Goal: Transaction & Acquisition: Download file/media

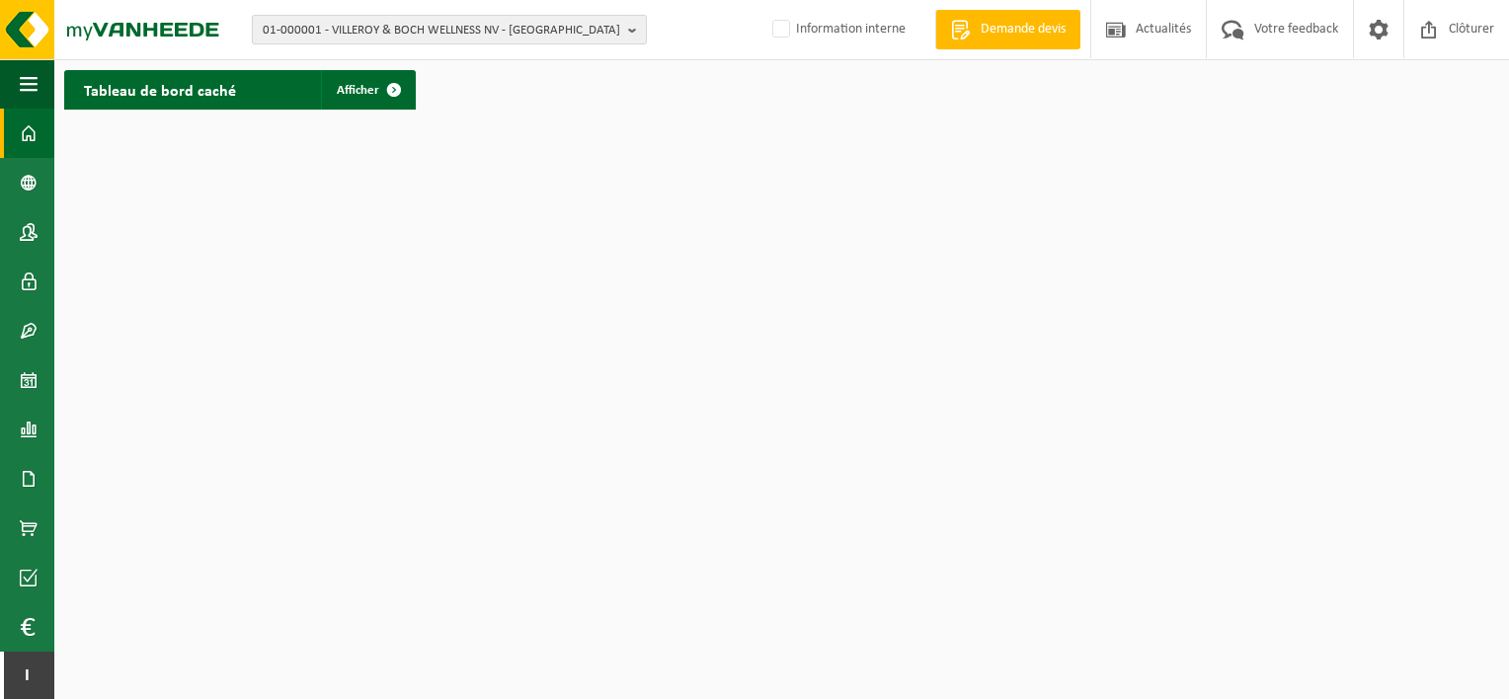
click at [474, 24] on span "01-000001 - VILLEROY & BOCH WELLNESS NV - ROESELARE" at bounding box center [441, 31] width 357 height 30
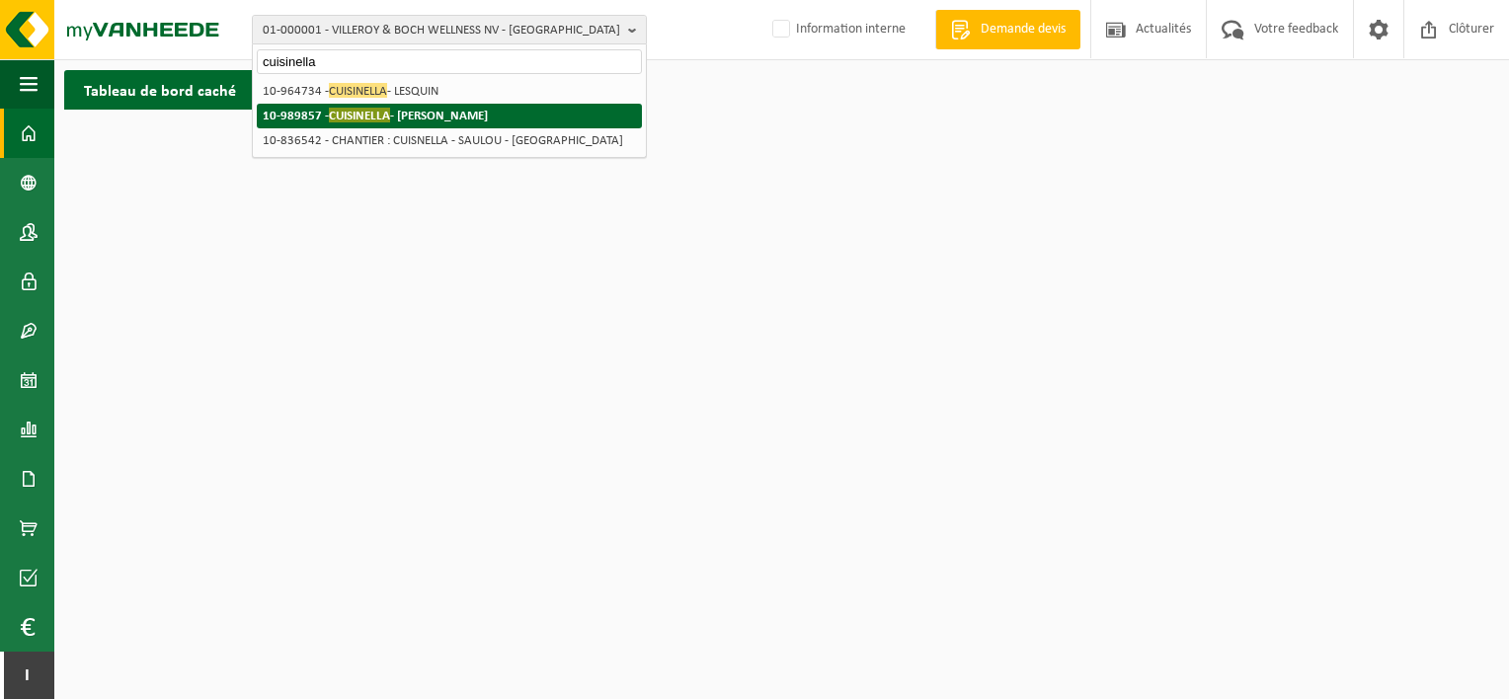
type input "cuisinella"
click at [478, 122] on li "10-989857 - CUISINELLA - DECHY" at bounding box center [449, 116] width 385 height 25
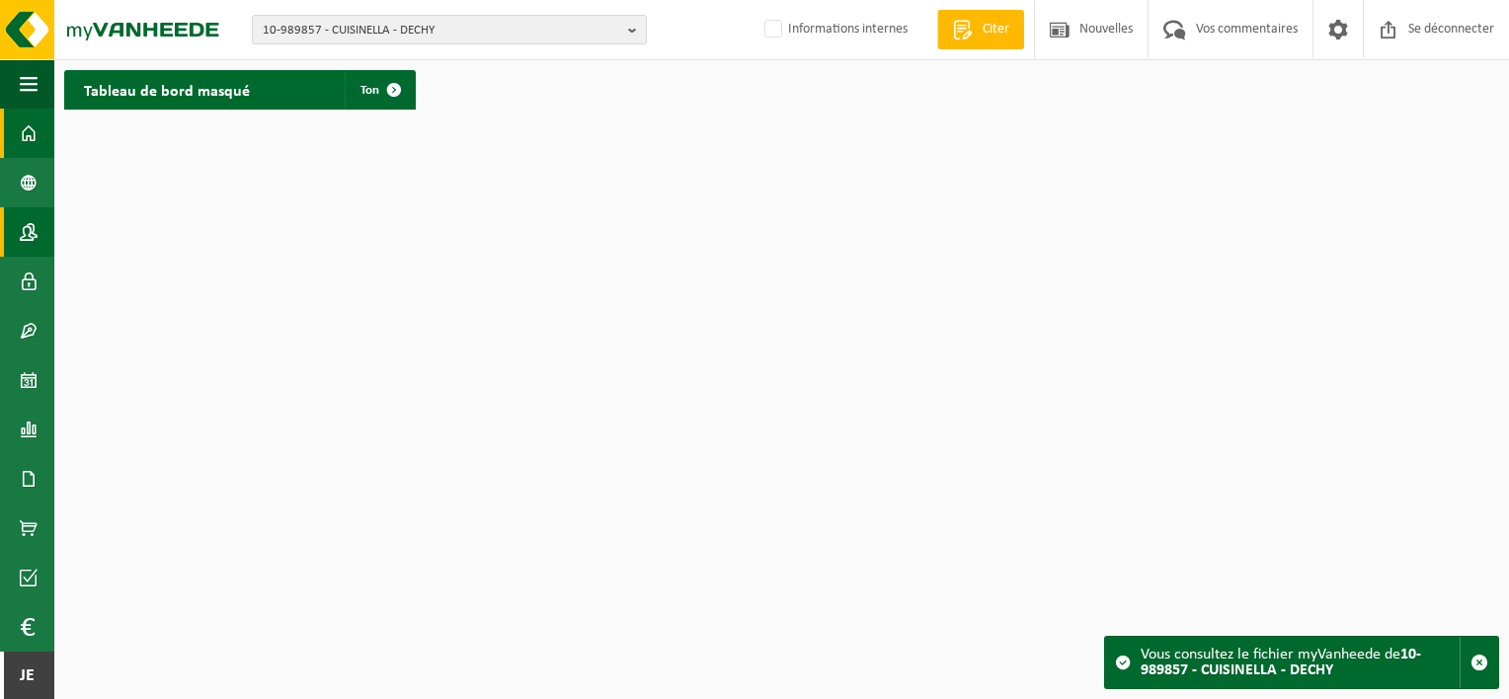
click at [39, 233] on link "Contactpersonen" at bounding box center [27, 231] width 54 height 49
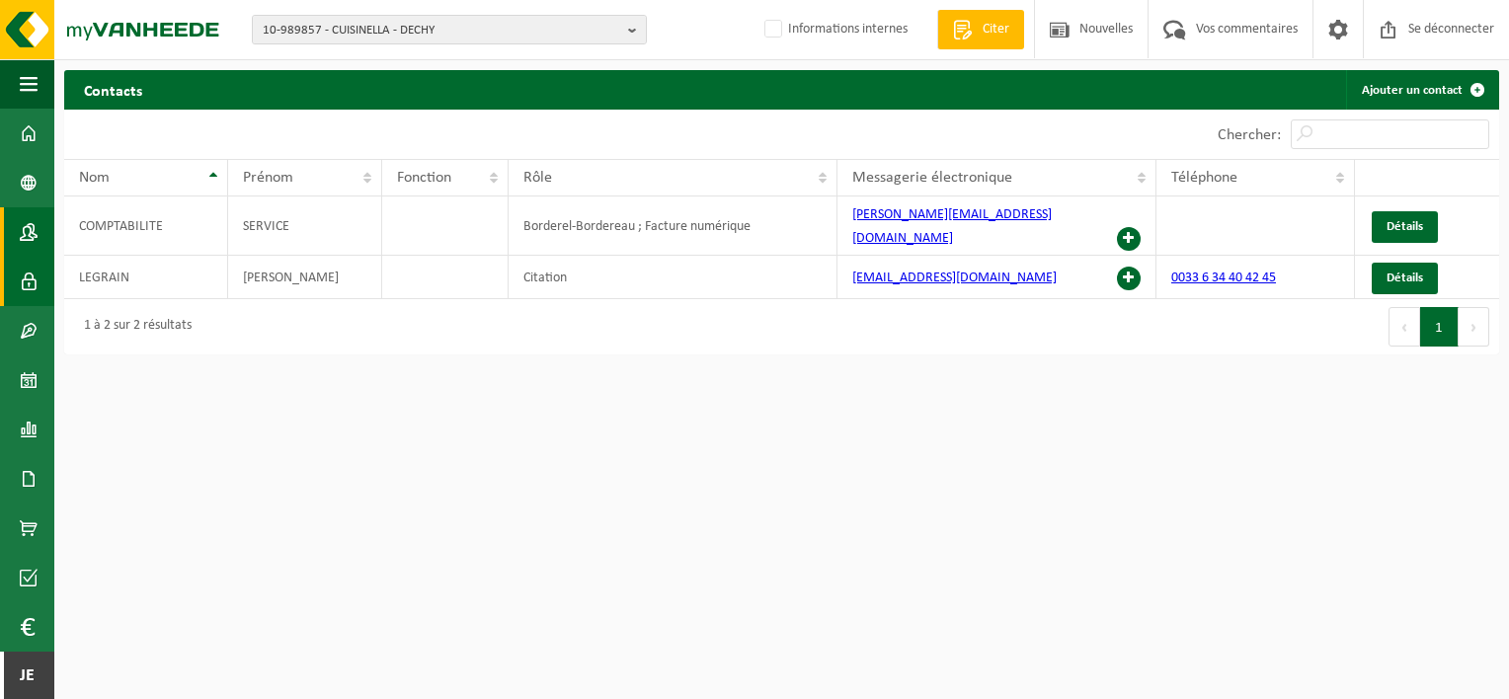
click at [26, 282] on span at bounding box center [29, 281] width 18 height 49
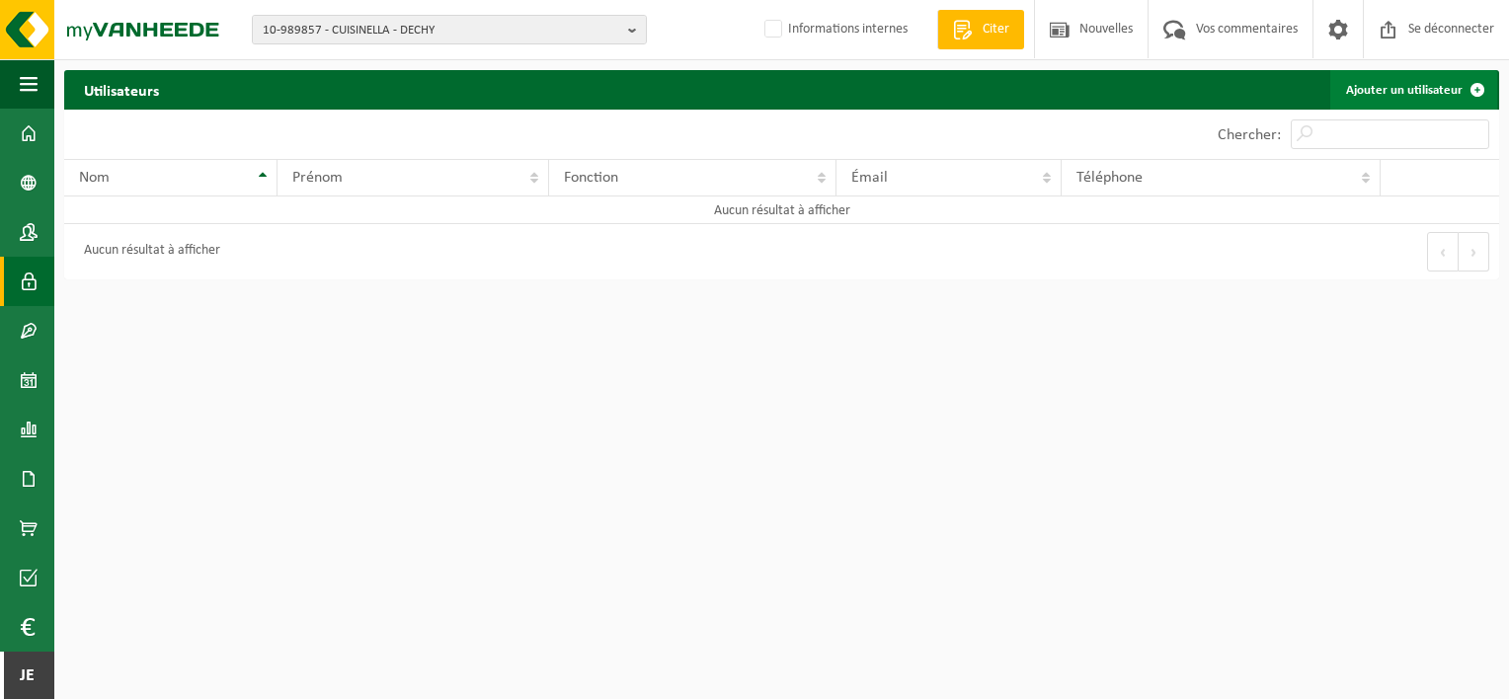
click at [1474, 87] on span at bounding box center [1476, 89] width 39 height 39
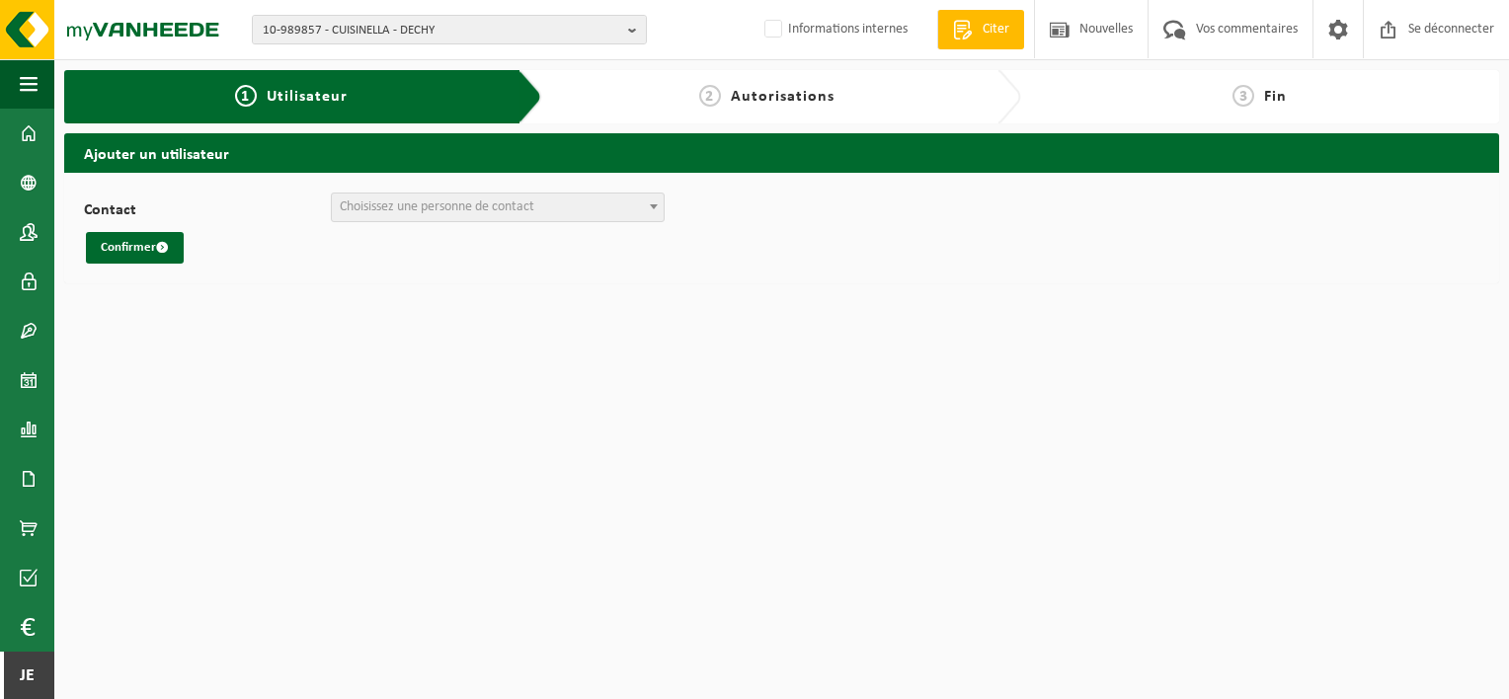
click at [406, 199] on span "Choisissez une personne de contact" at bounding box center [437, 206] width 195 height 15
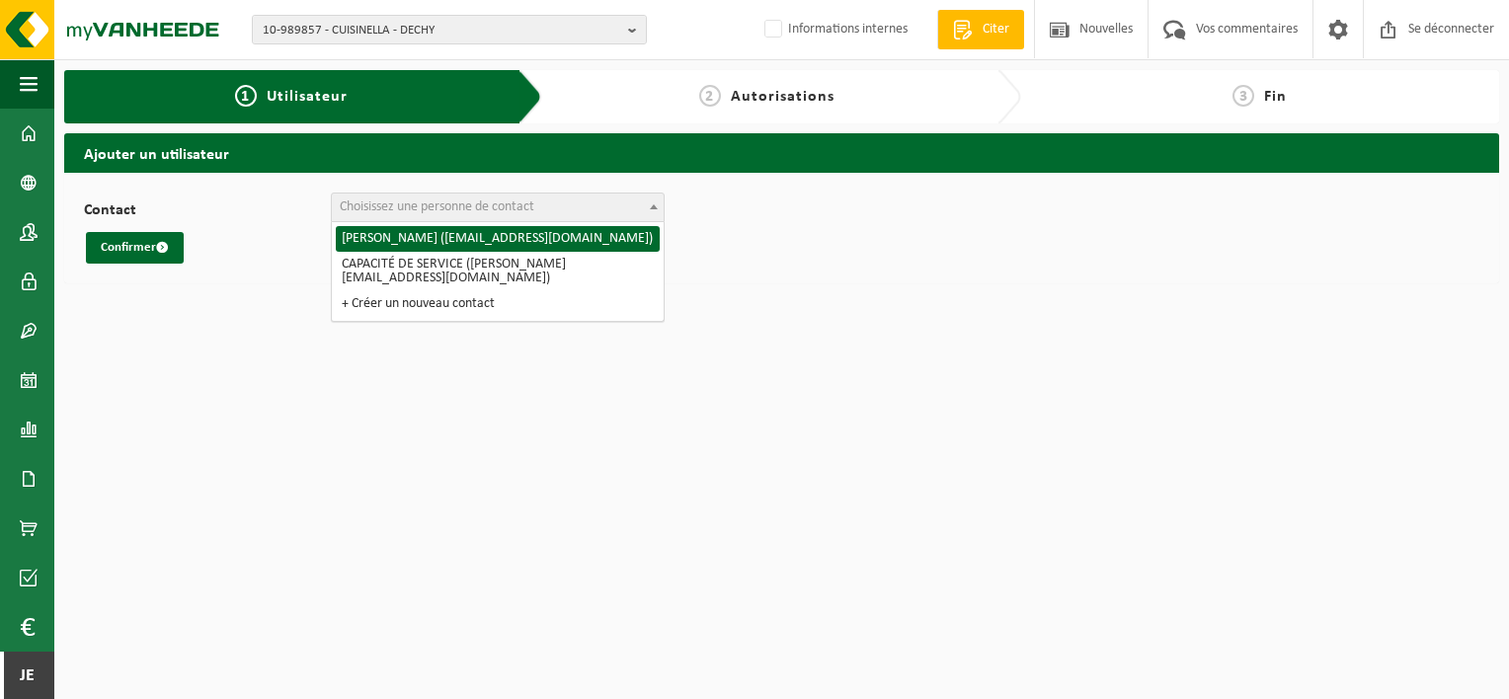
select select "125513"
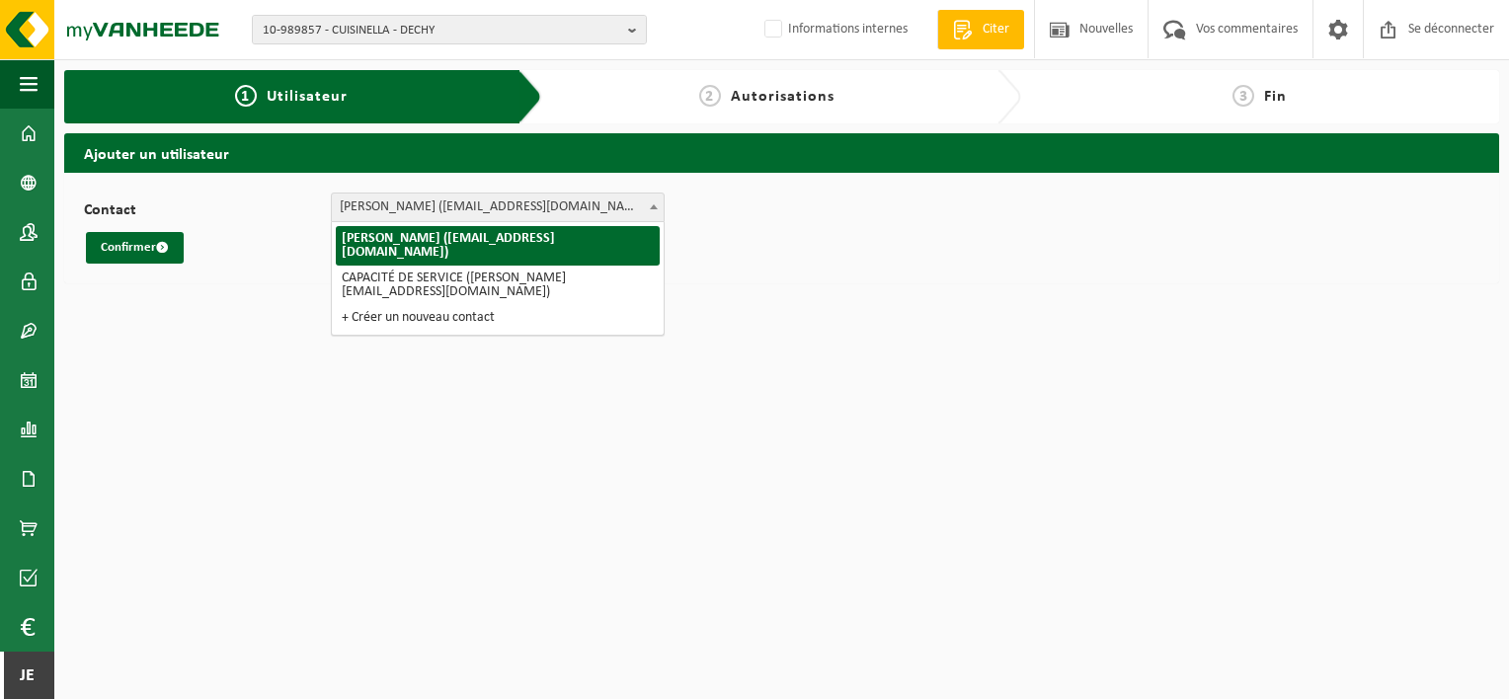
click at [419, 200] on span "OLIVIER LEGRAIN (olivier@cuisinella-dechy.fr)" at bounding box center [498, 208] width 332 height 28
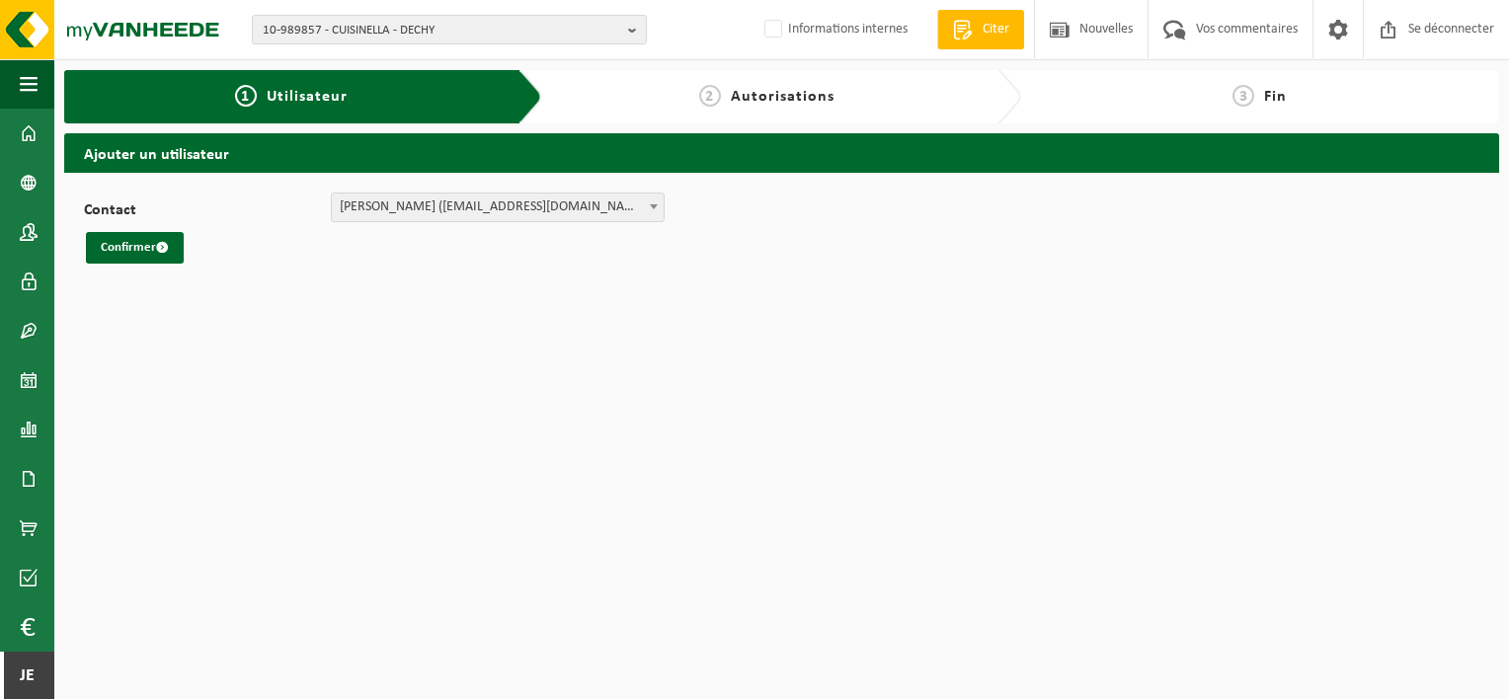
click at [411, 209] on span "OLIVIER LEGRAIN (olivier@cuisinella-dechy.fr)" at bounding box center [498, 208] width 332 height 28
click at [163, 254] on span "submit" at bounding box center [162, 247] width 13 height 13
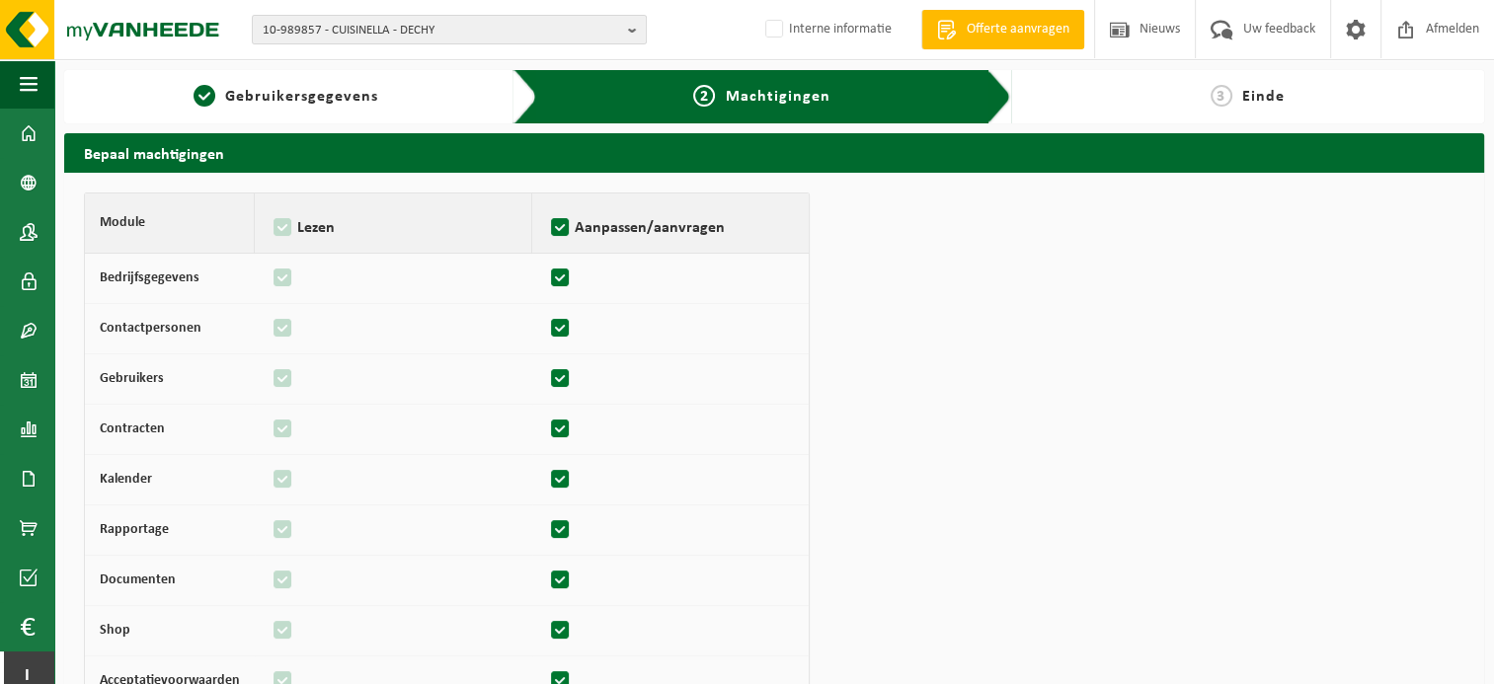
scroll to position [225, 0]
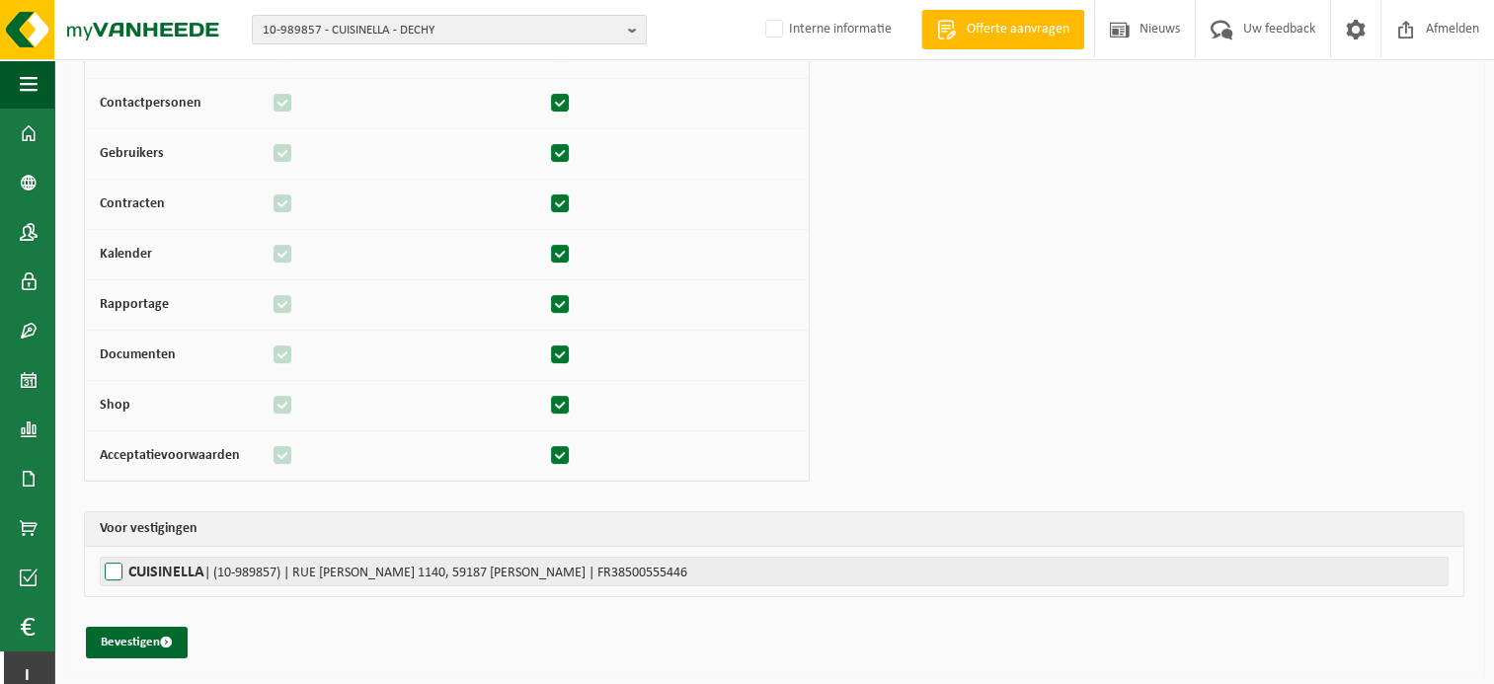
click at [121, 577] on label"] "CUISINELLA | (10-989857) | RUE BARACK OBAMA 1140, 59187 DECHY | FR38500555446" at bounding box center [774, 572] width 1349 height 30
click at [121, 577] on input "CUISINELLA | (10-989857) | RUE BARACK OBAMA 1140, 59187 DECHY | FR38500555446" at bounding box center [847, 572] width 1494 height 30
checkbox input "true"
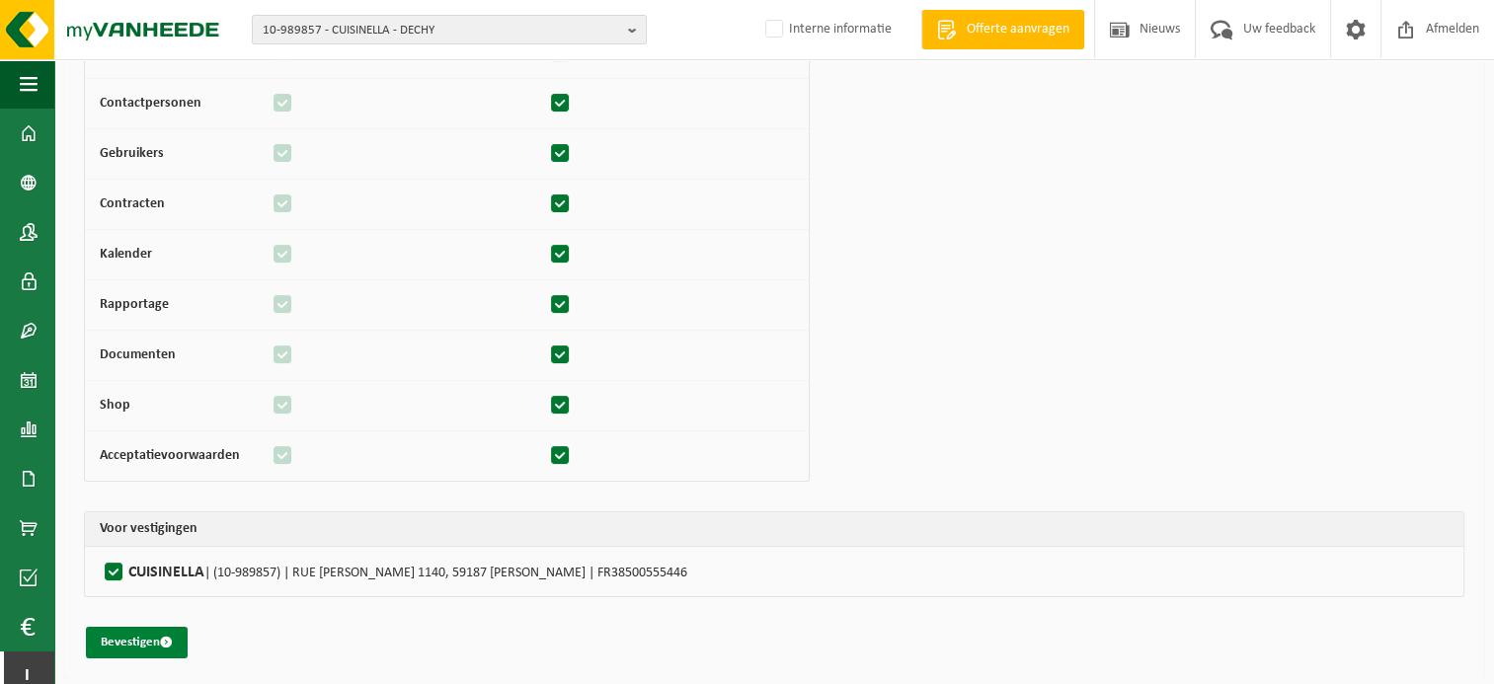
click at [132, 652] on button "Bevestigen" at bounding box center [137, 643] width 102 height 32
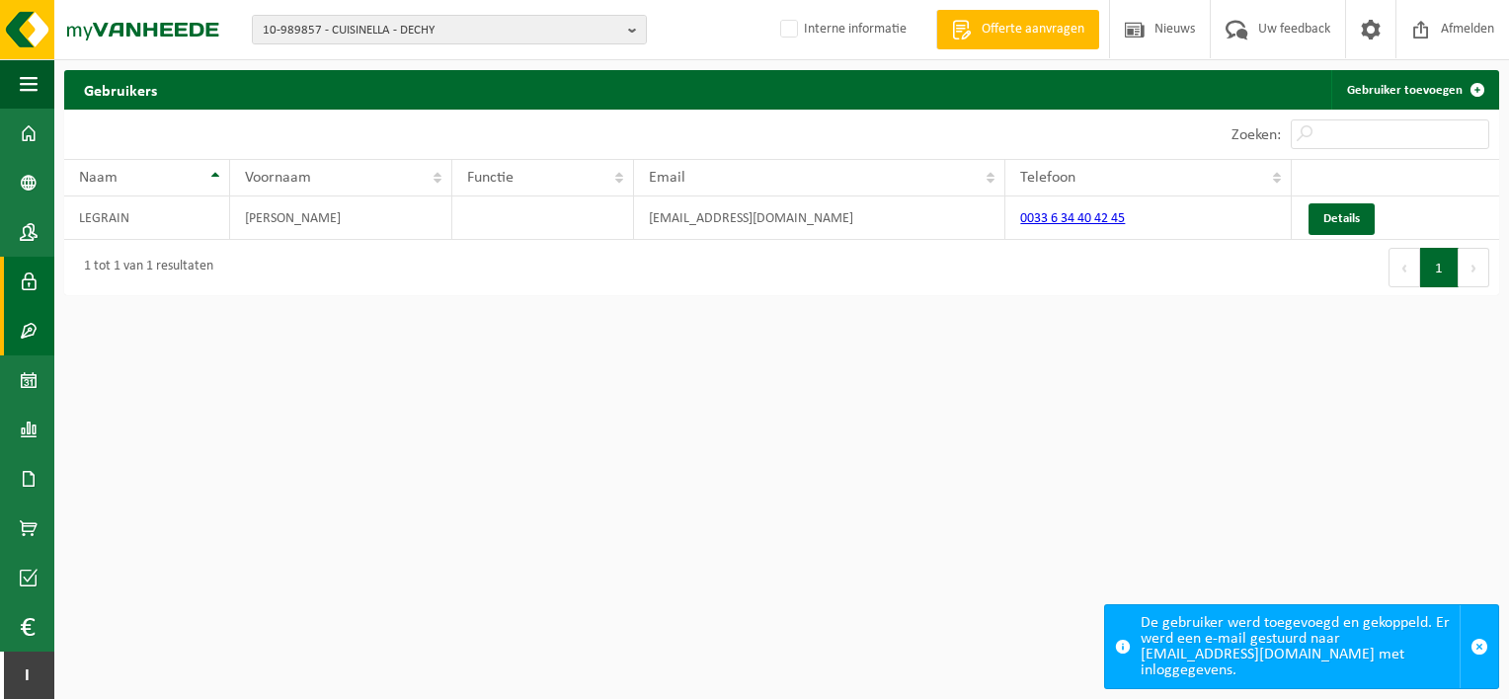
click at [20, 340] on span at bounding box center [29, 330] width 18 height 49
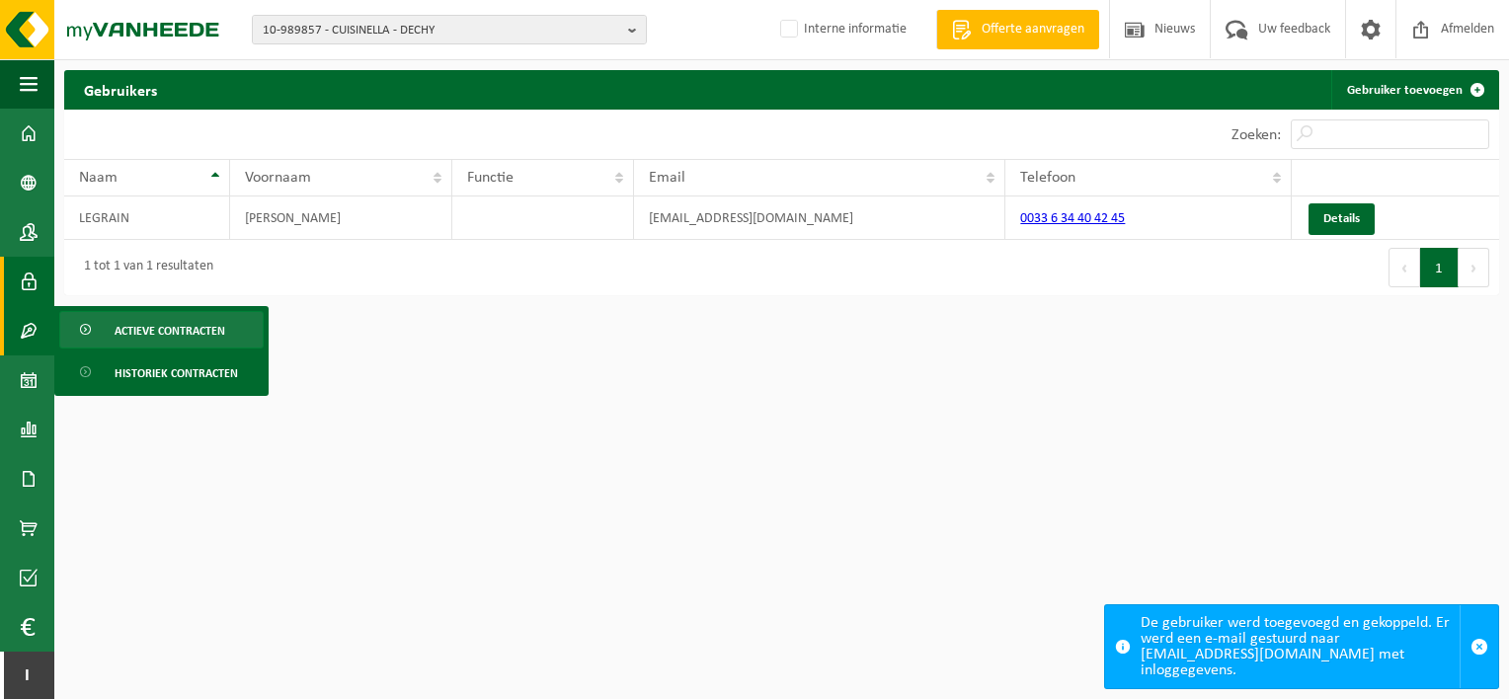
click at [115, 339] on span "Actieve contracten" at bounding box center [170, 331] width 111 height 38
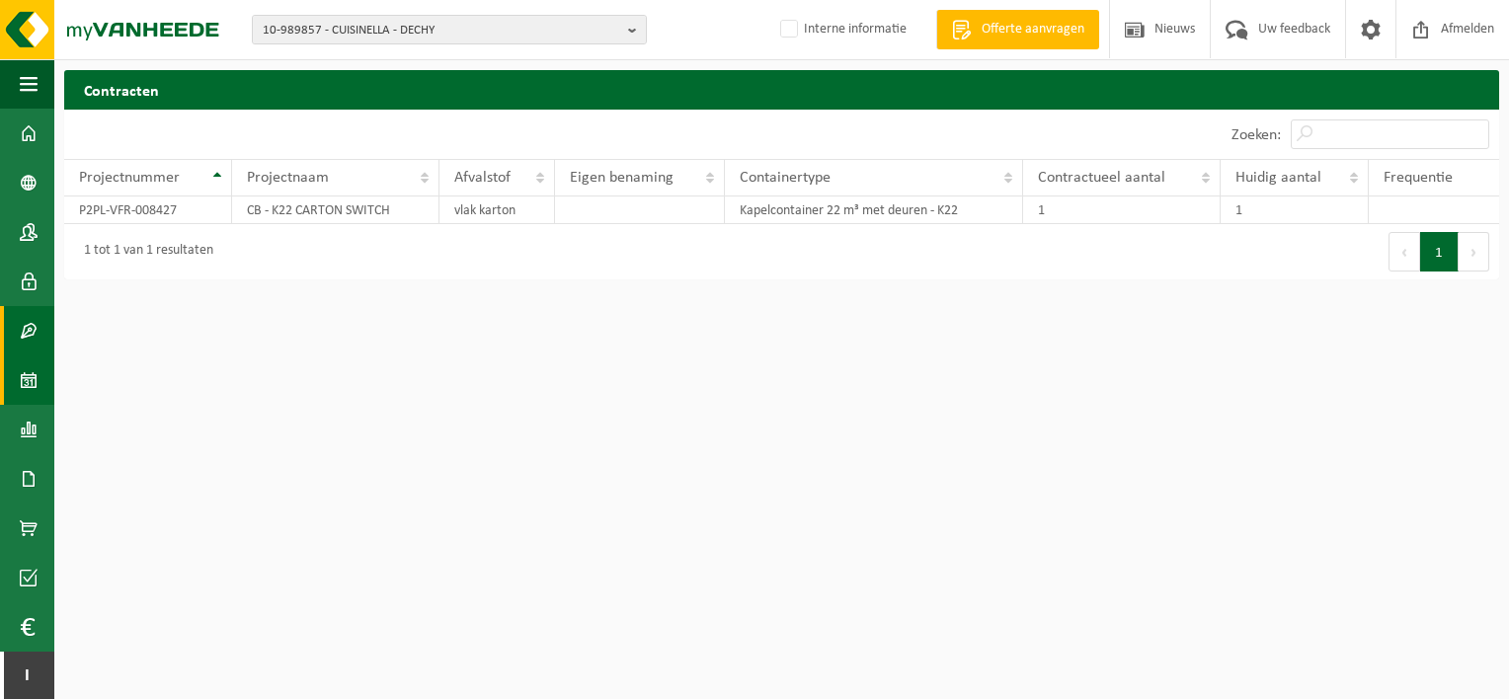
click at [35, 375] on span at bounding box center [29, 379] width 18 height 49
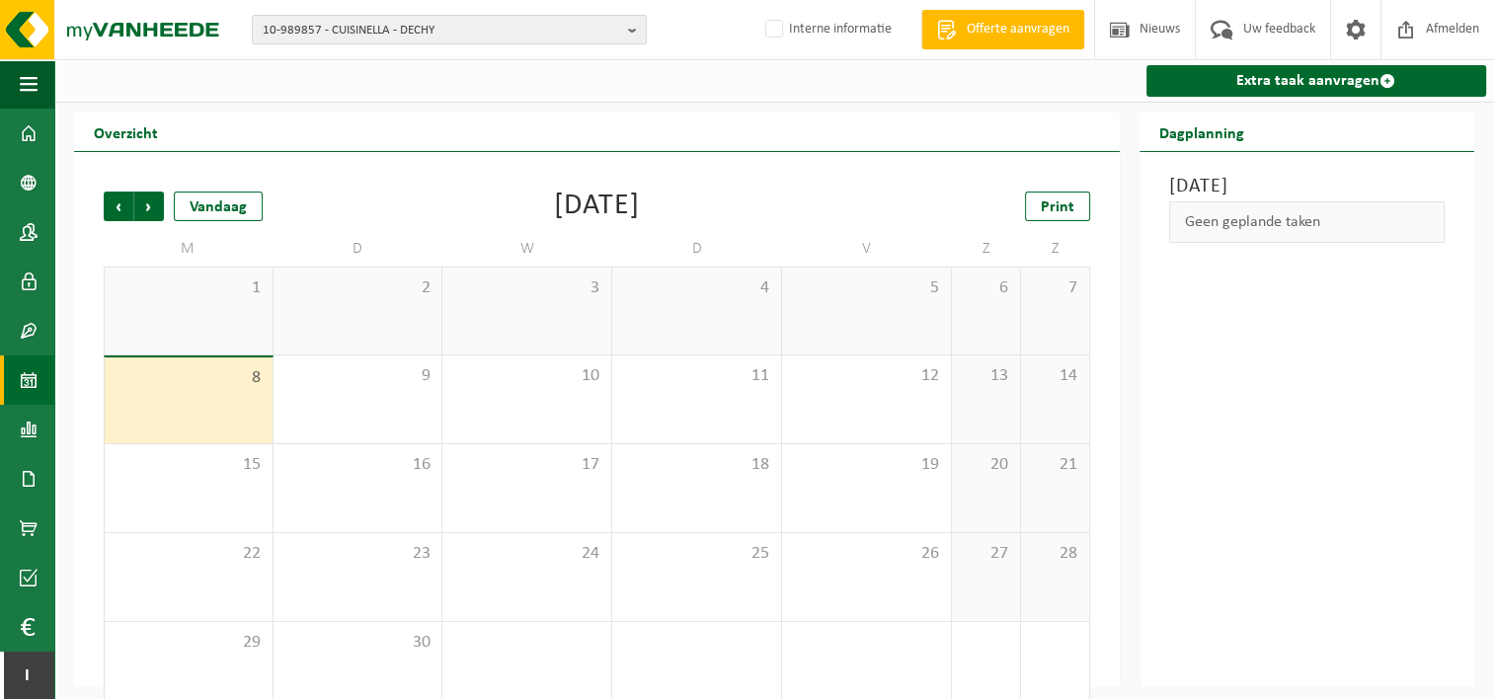
click at [867, 309] on div "5" at bounding box center [866, 311] width 169 height 87
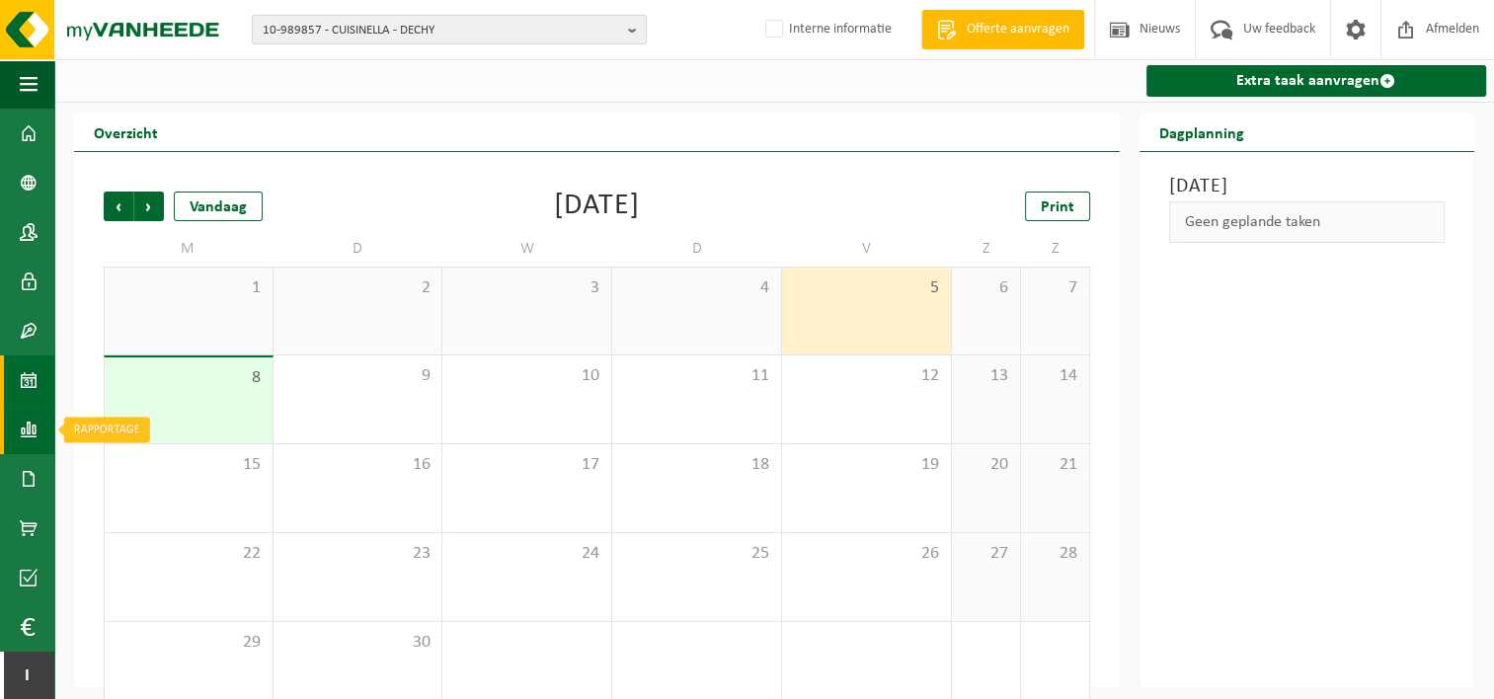
click at [34, 429] on span at bounding box center [29, 429] width 18 height 49
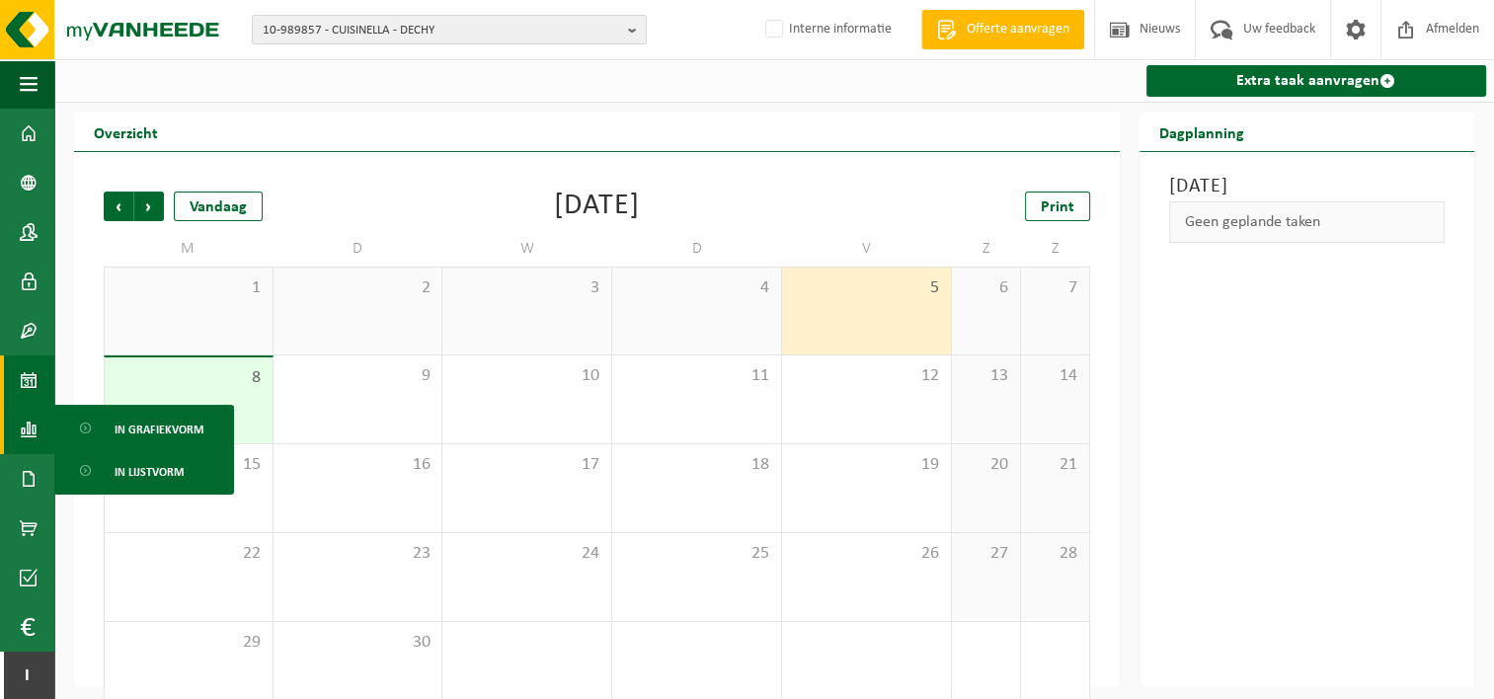
click at [429, 174] on div "Vorige Volgende Vandaag September 2025 Print M D W D V Z Z 1 2 3 4 5 6 7 8 9 10…" at bounding box center [597, 451] width 1006 height 559
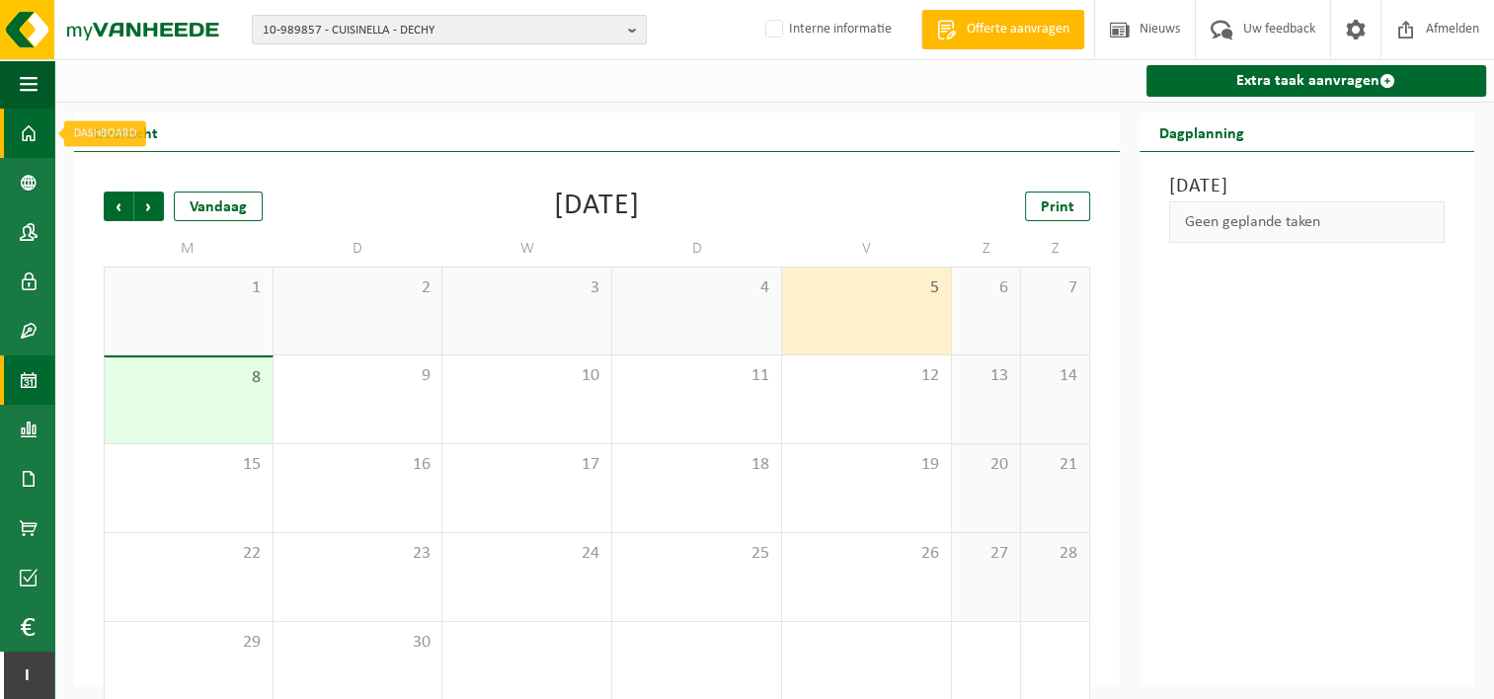
click at [32, 126] on span at bounding box center [29, 133] width 18 height 49
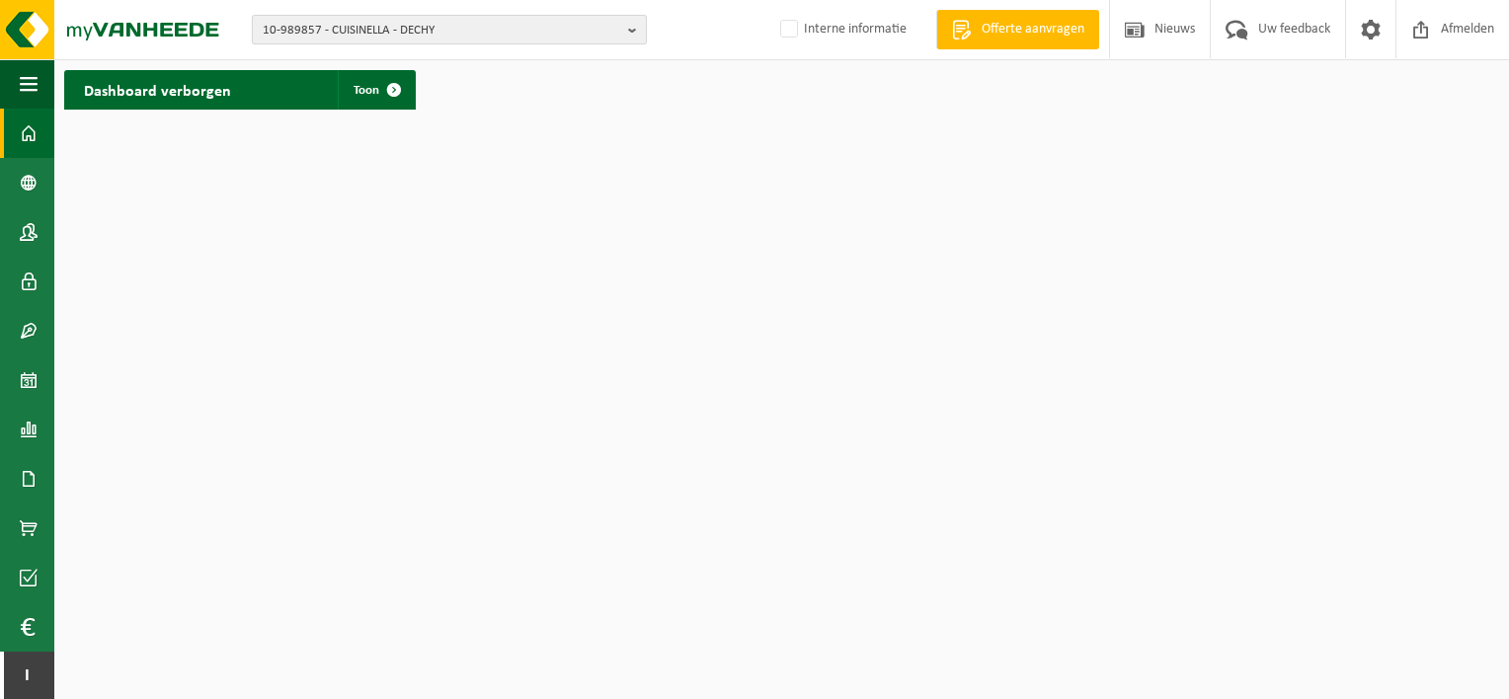
click at [457, 32] on span "10-989857 - CUISINELLA - DECHY" at bounding box center [441, 31] width 357 height 30
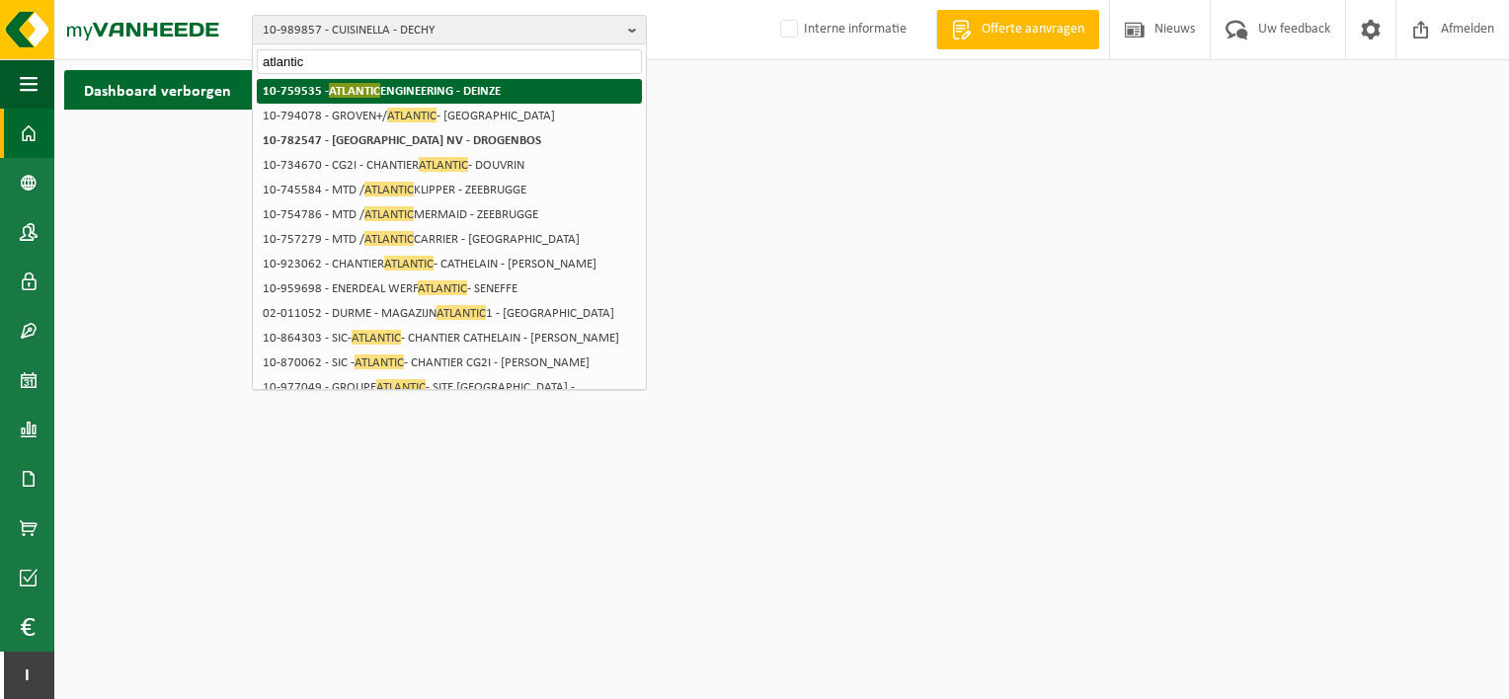
type input "atlantic"
click at [463, 81] on li "10-759535 - ATLANTIC ENGINEERING - DEINZE" at bounding box center [449, 91] width 385 height 25
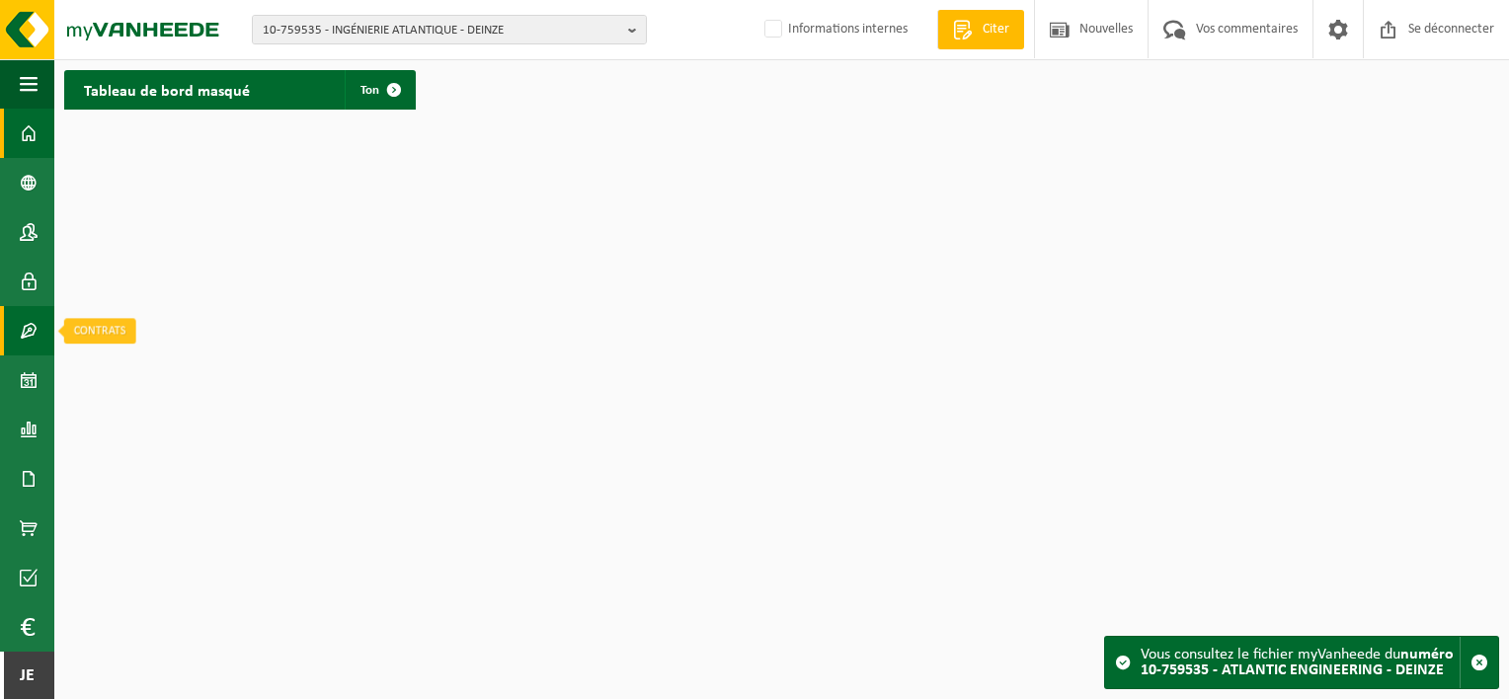
click at [33, 340] on span at bounding box center [29, 330] width 18 height 49
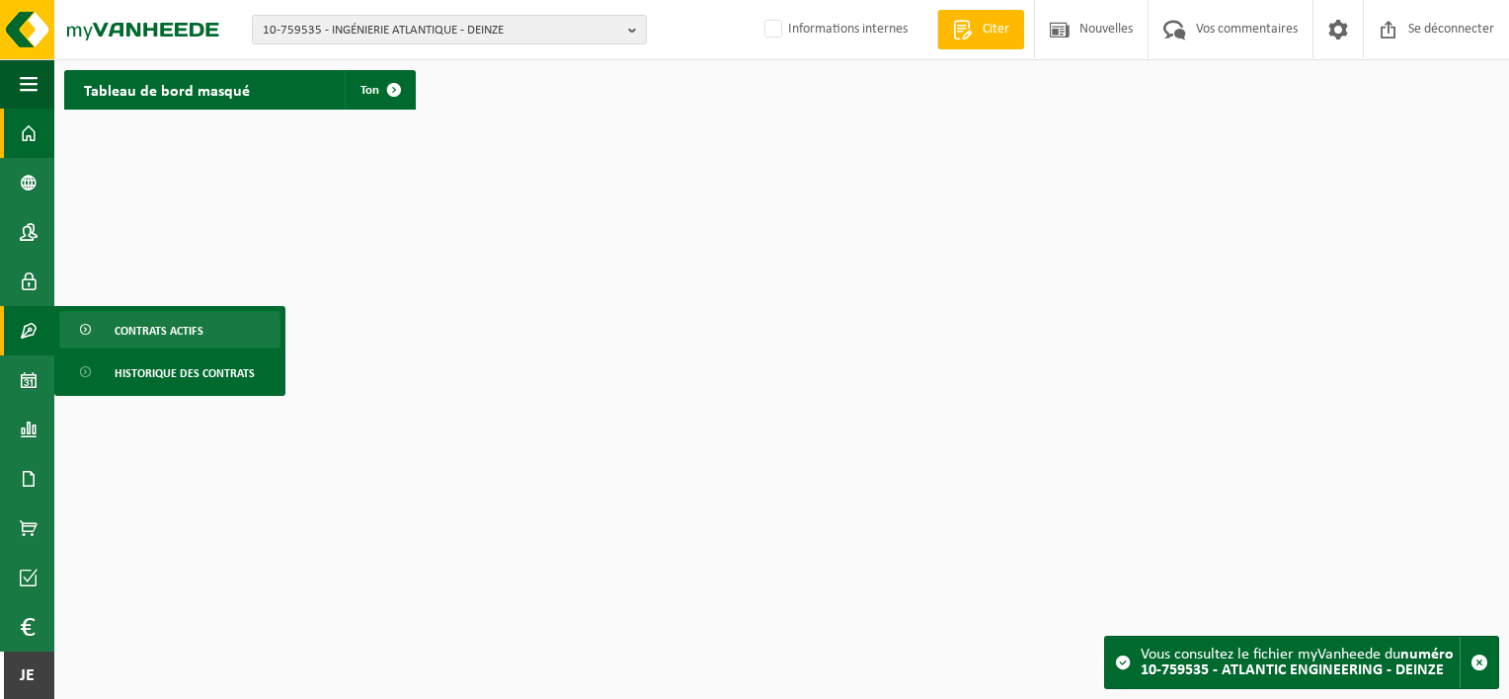
click at [96, 336] on link "Contrats actifs" at bounding box center [169, 330] width 221 height 38
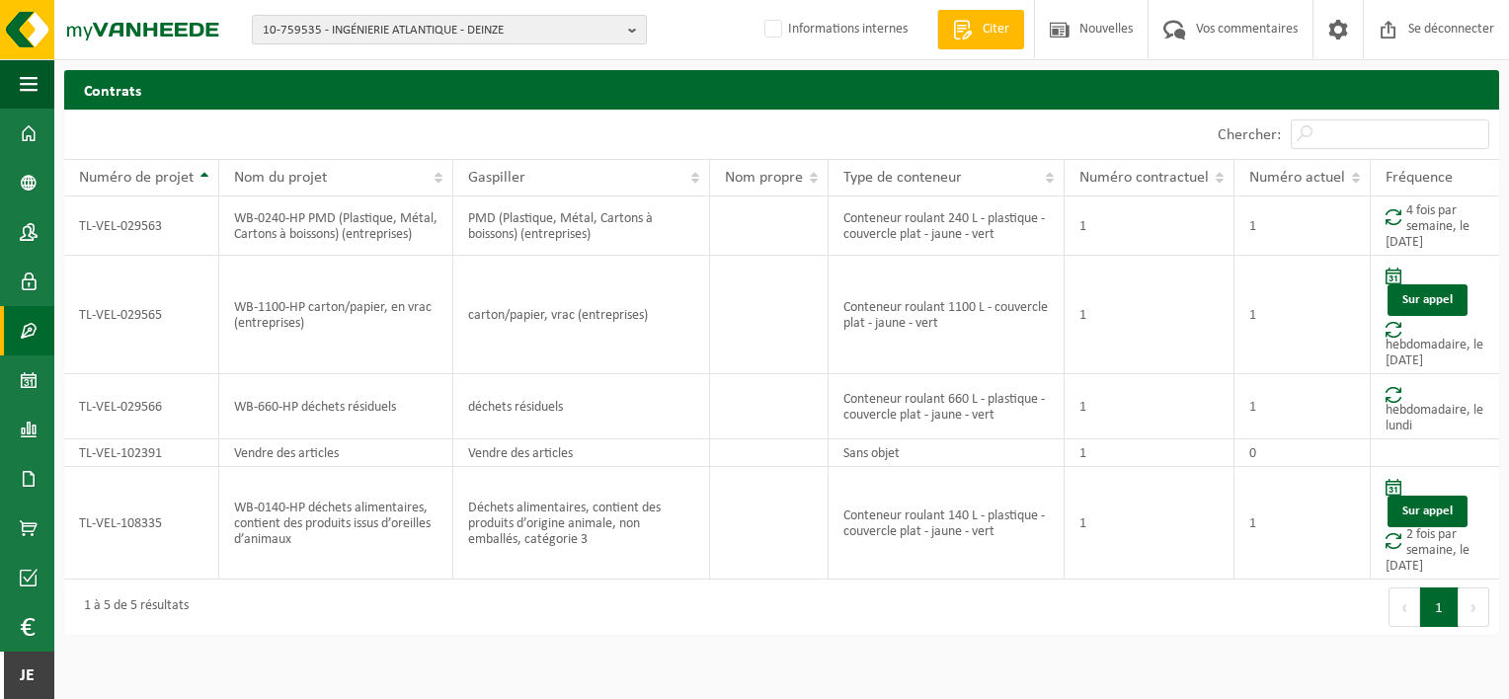
click at [425, 29] on span "10-759535 - INGÉNIERIE ATLANTIQUE - DEINZE" at bounding box center [441, 31] width 357 height 30
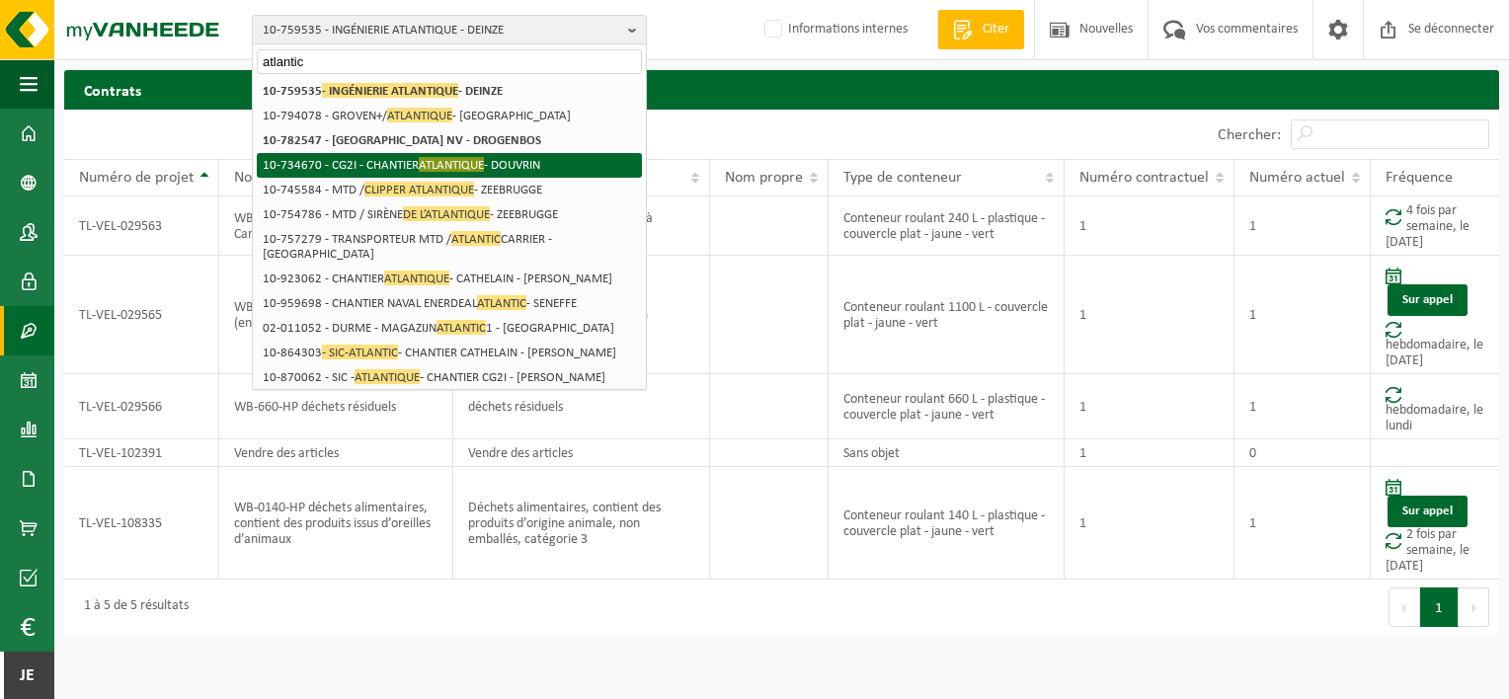
type input "atlantic"
click at [589, 158] on li "10-734670 - CG2I - CHANTIER ATLANTIQUE - DOUVRIN" at bounding box center [449, 165] width 385 height 25
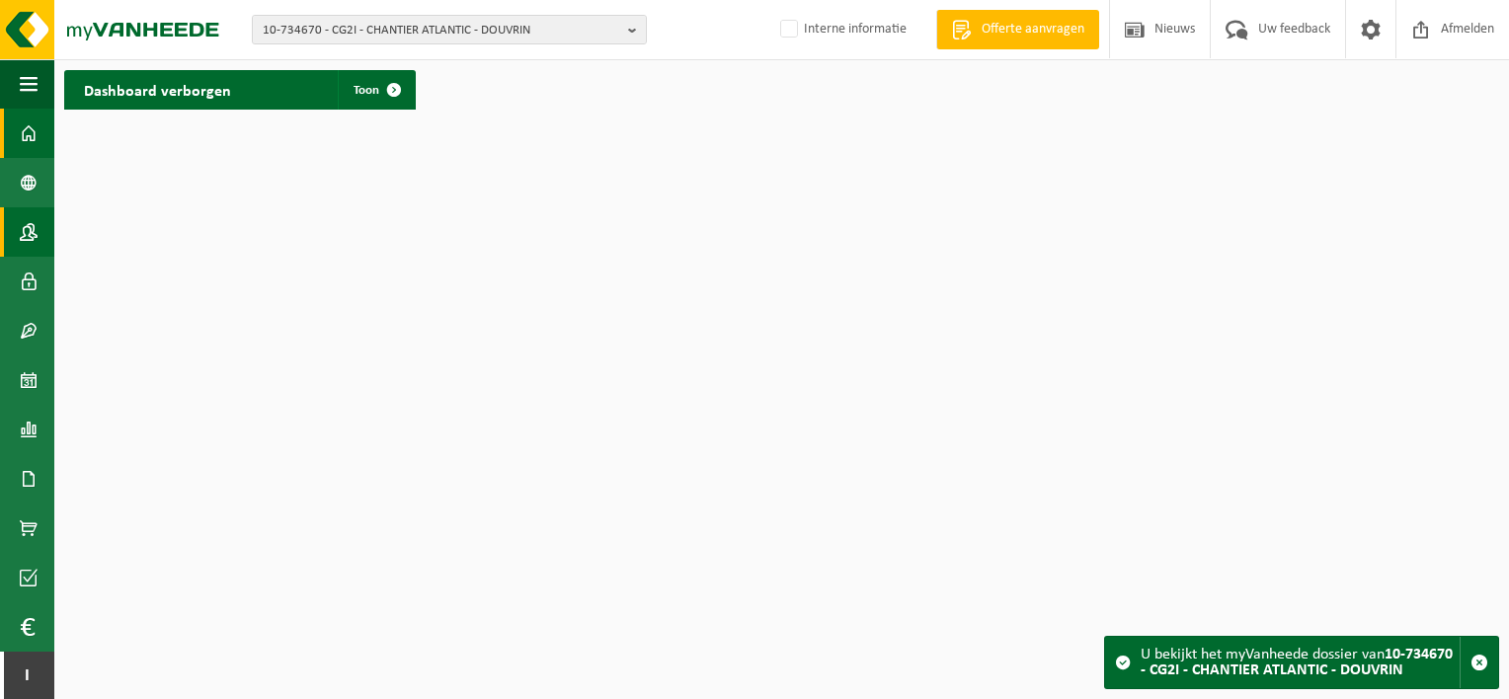
click at [42, 243] on link "Contactpersonen" at bounding box center [27, 231] width 54 height 49
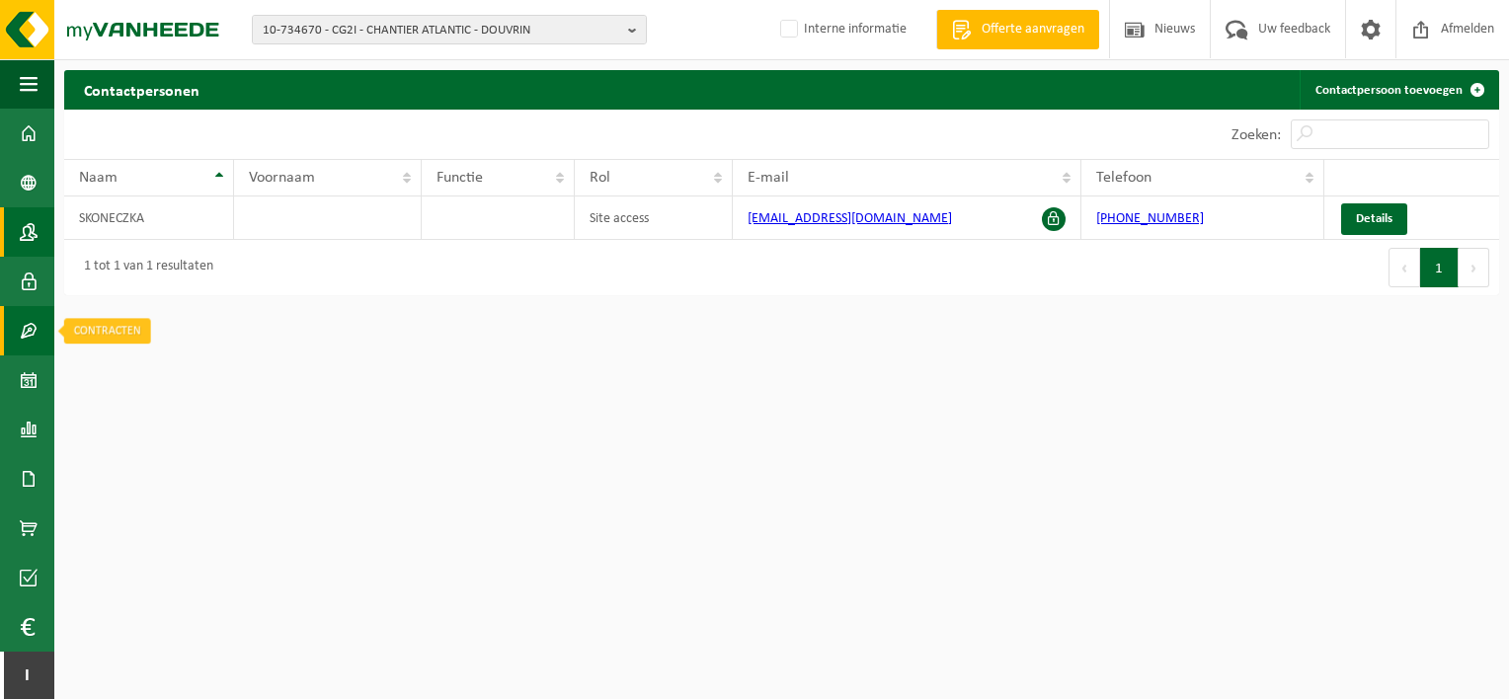
click at [37, 323] on span at bounding box center [29, 330] width 18 height 49
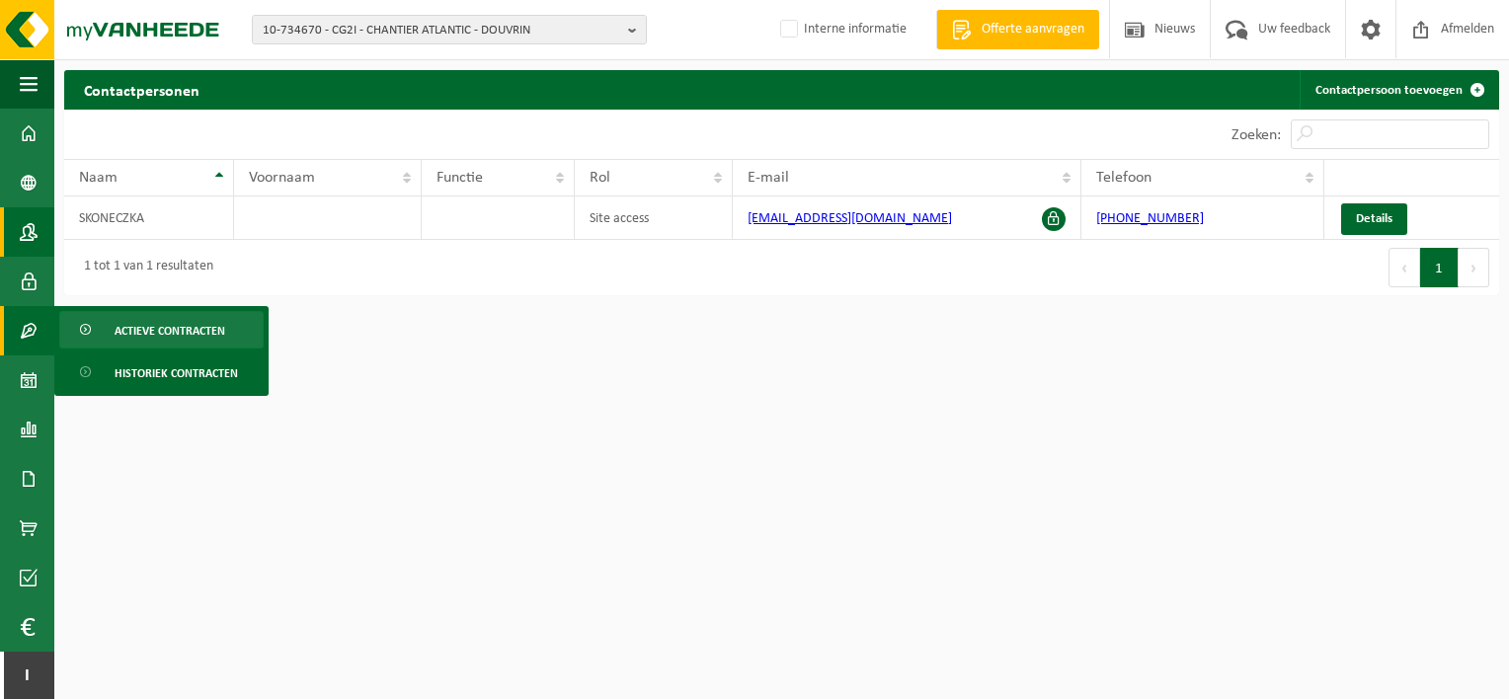
click at [79, 329] on span at bounding box center [87, 331] width 16 height 38
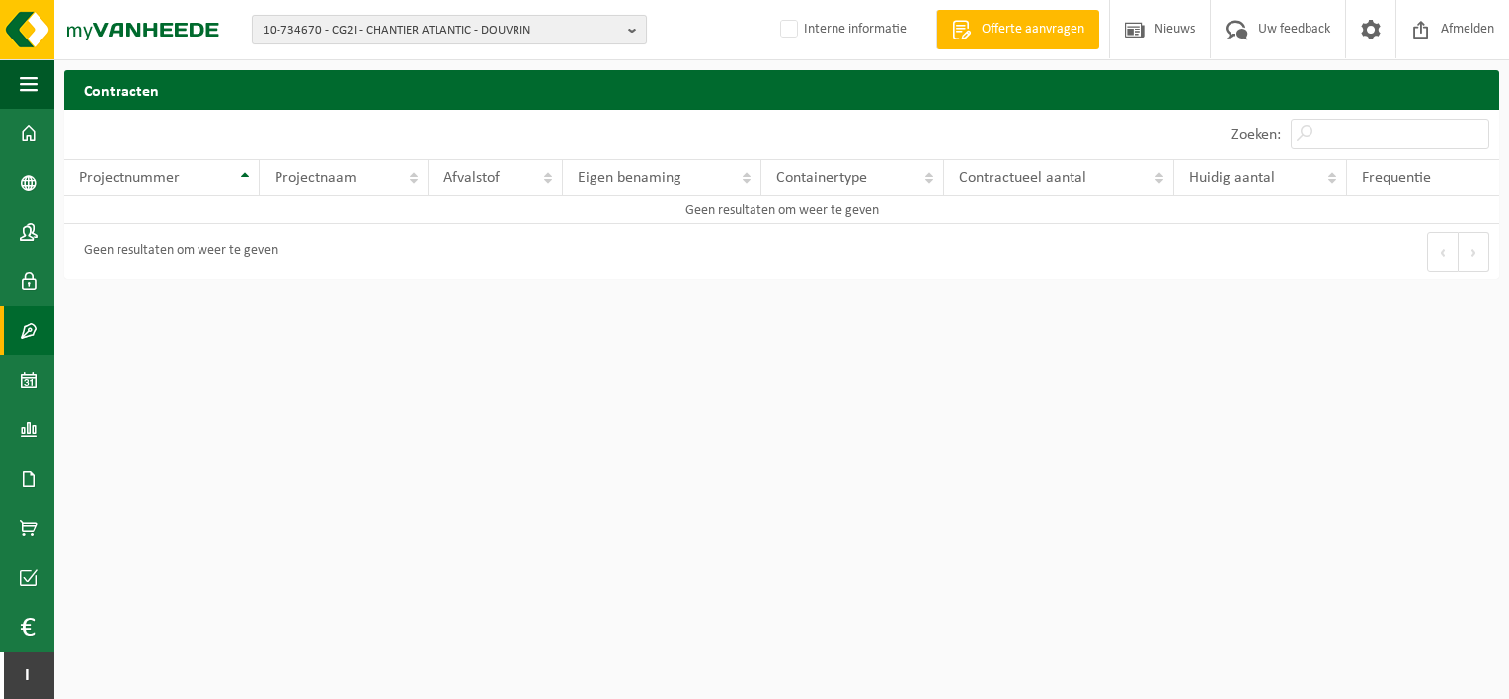
click at [458, 27] on span "10-734670 - CG2I - CHANTIER ATLANTIC - DOUVRIN" at bounding box center [441, 31] width 357 height 30
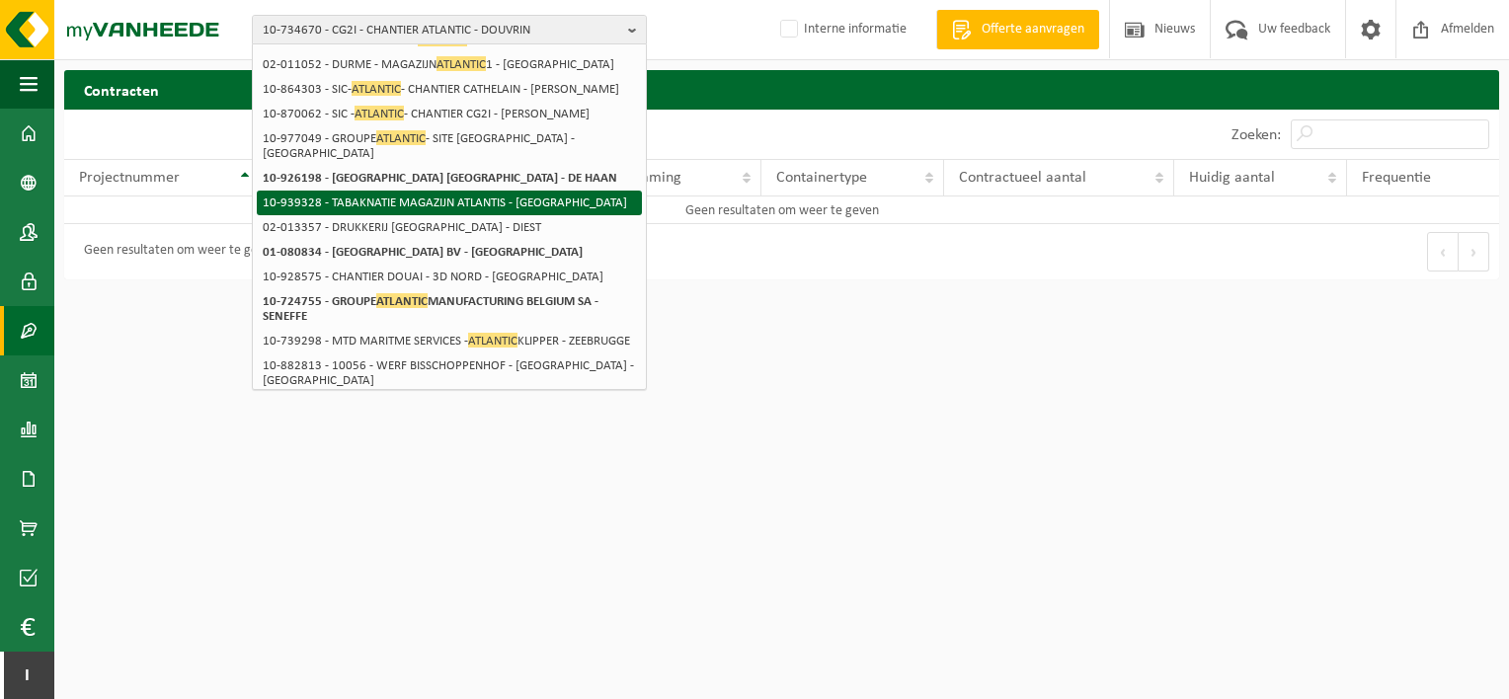
scroll to position [256, 0]
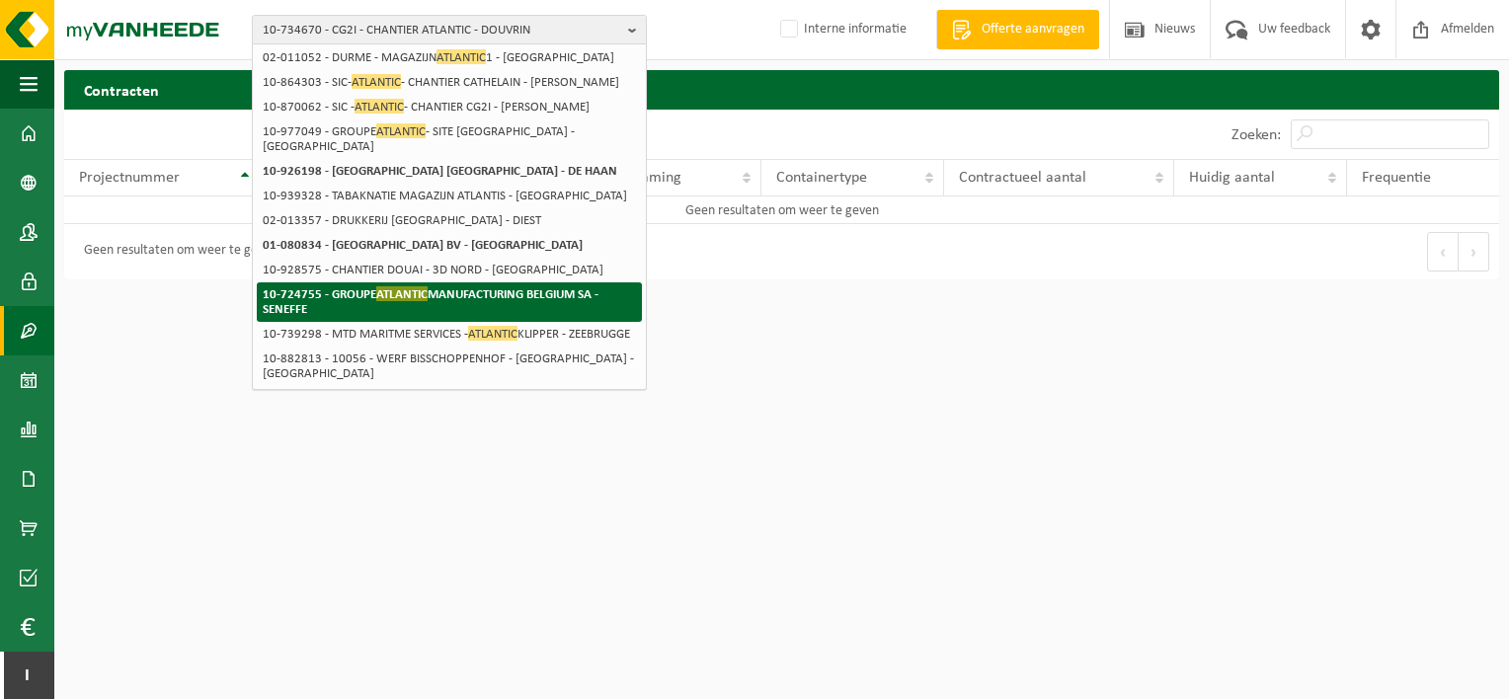
type input "atlantic"
click at [462, 286] on strong "10-724755 - GROUPE ATLANTIC MANUFACTURING BELGIUM SA - SENEFFE" at bounding box center [431, 301] width 336 height 30
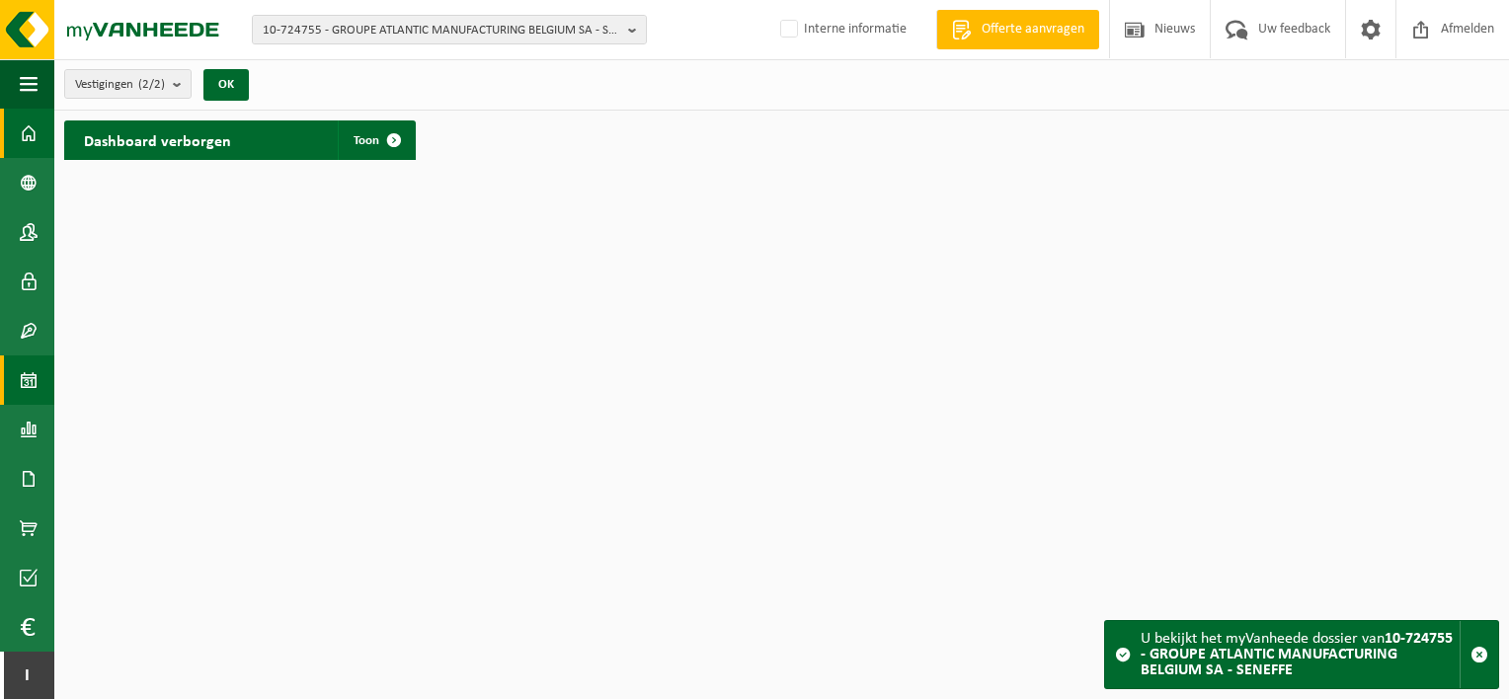
click at [42, 403] on link "Kalender" at bounding box center [27, 379] width 54 height 49
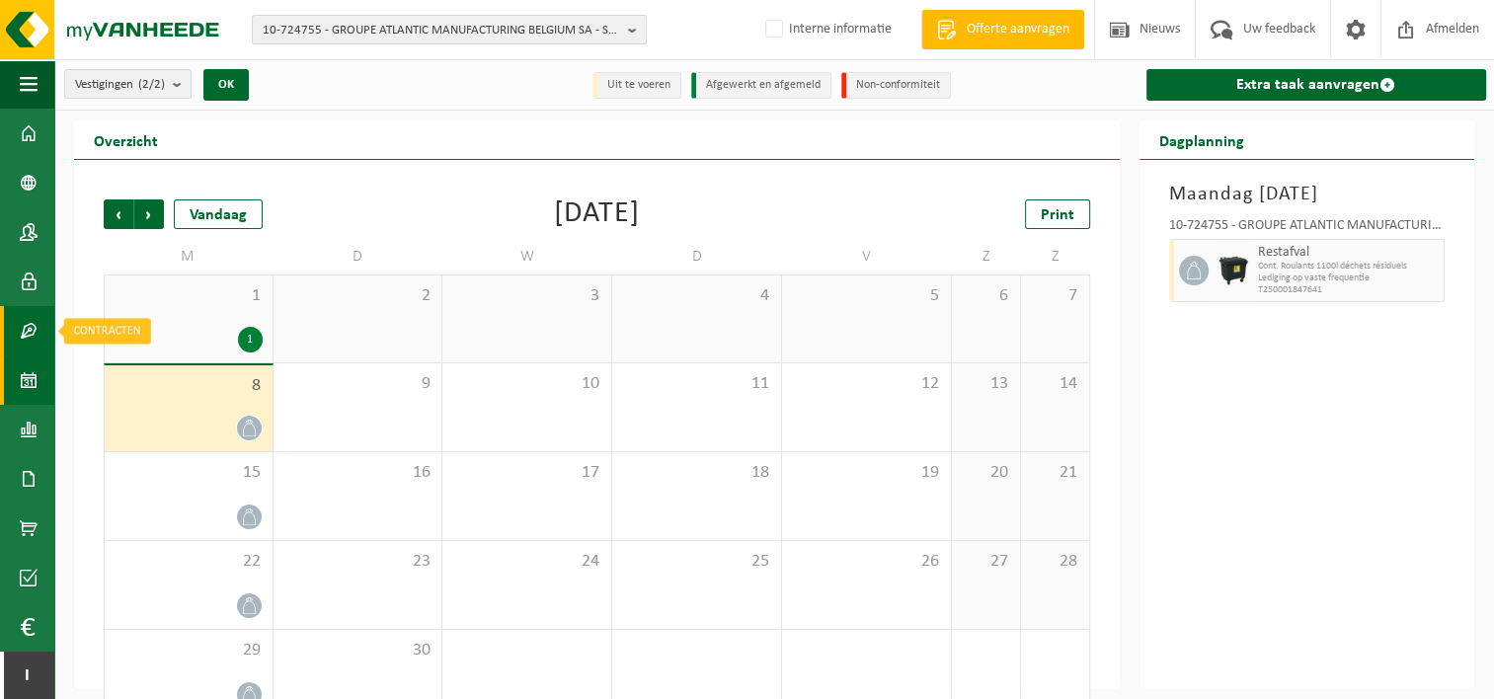
click at [41, 342] on link "Contracten" at bounding box center [27, 330] width 54 height 49
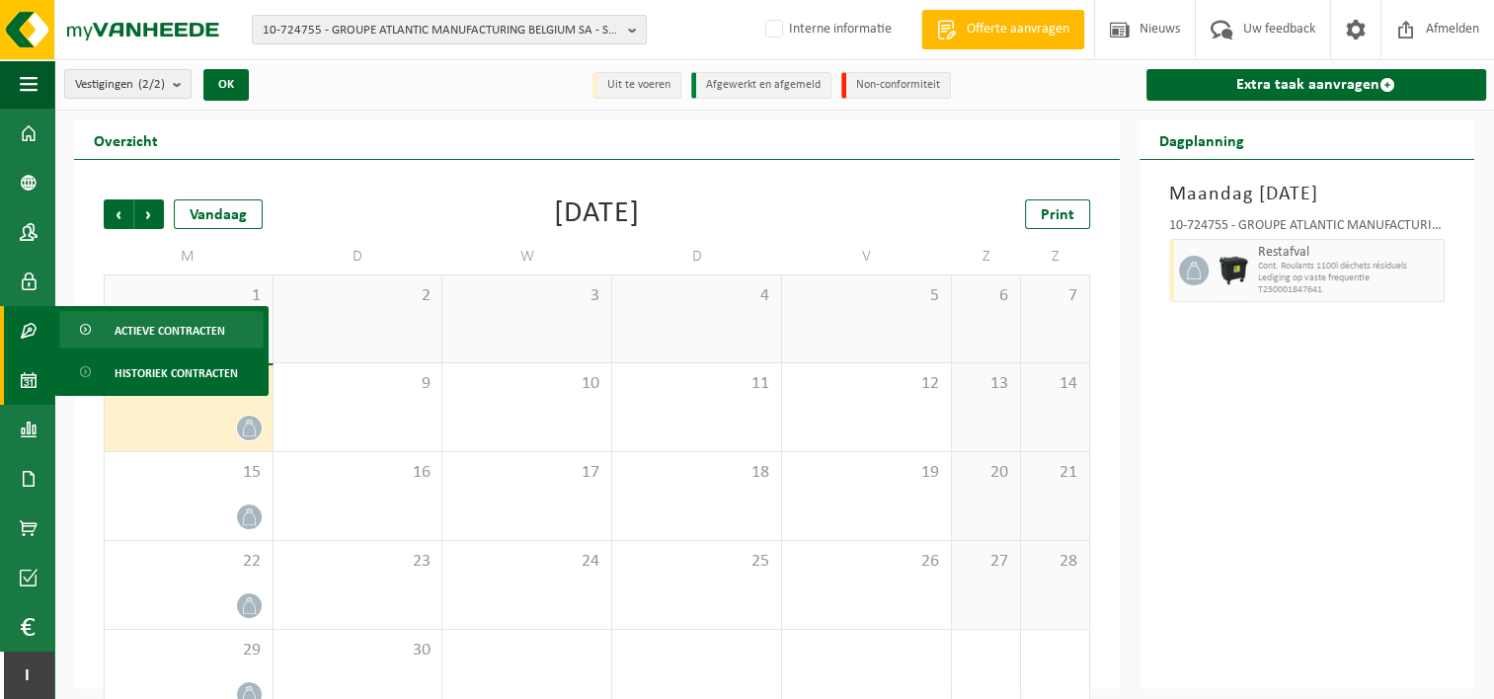
click at [131, 333] on span "Actieve contracten" at bounding box center [170, 331] width 111 height 38
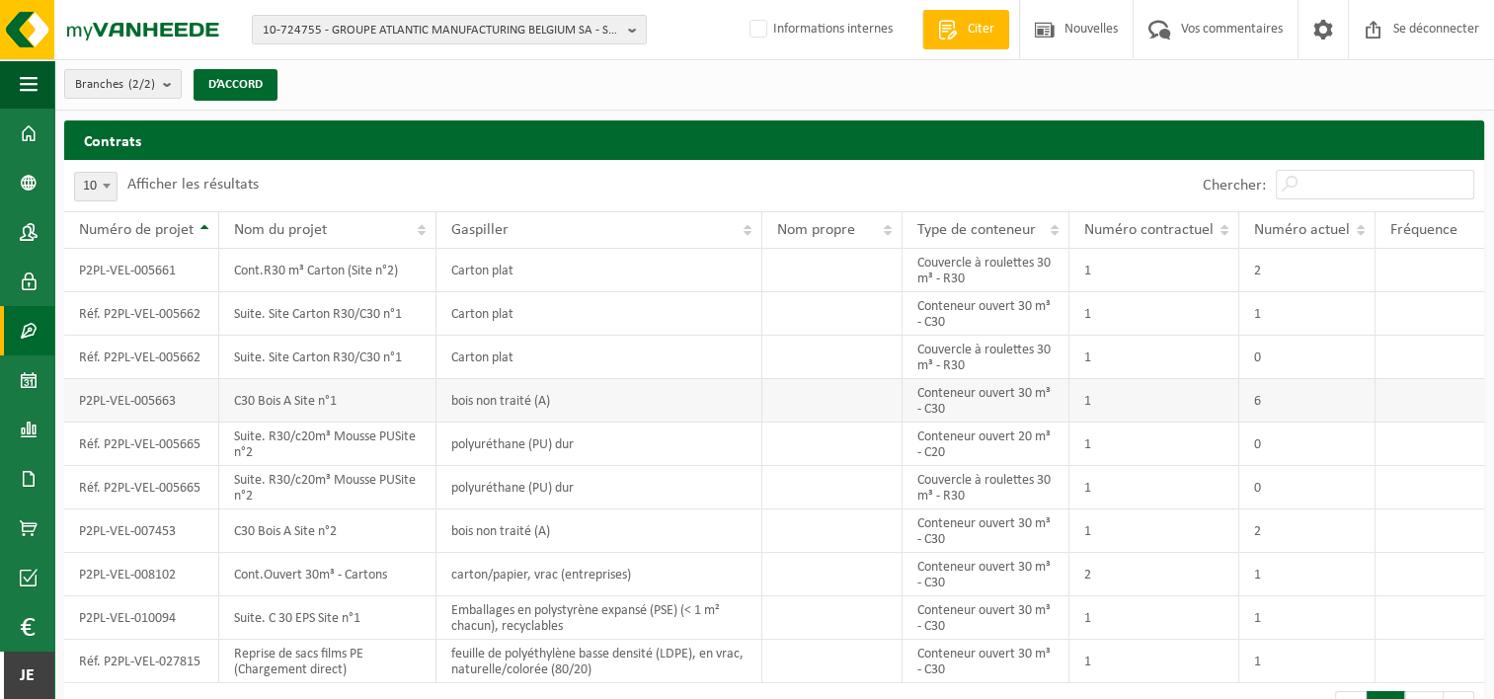
scroll to position [46, 0]
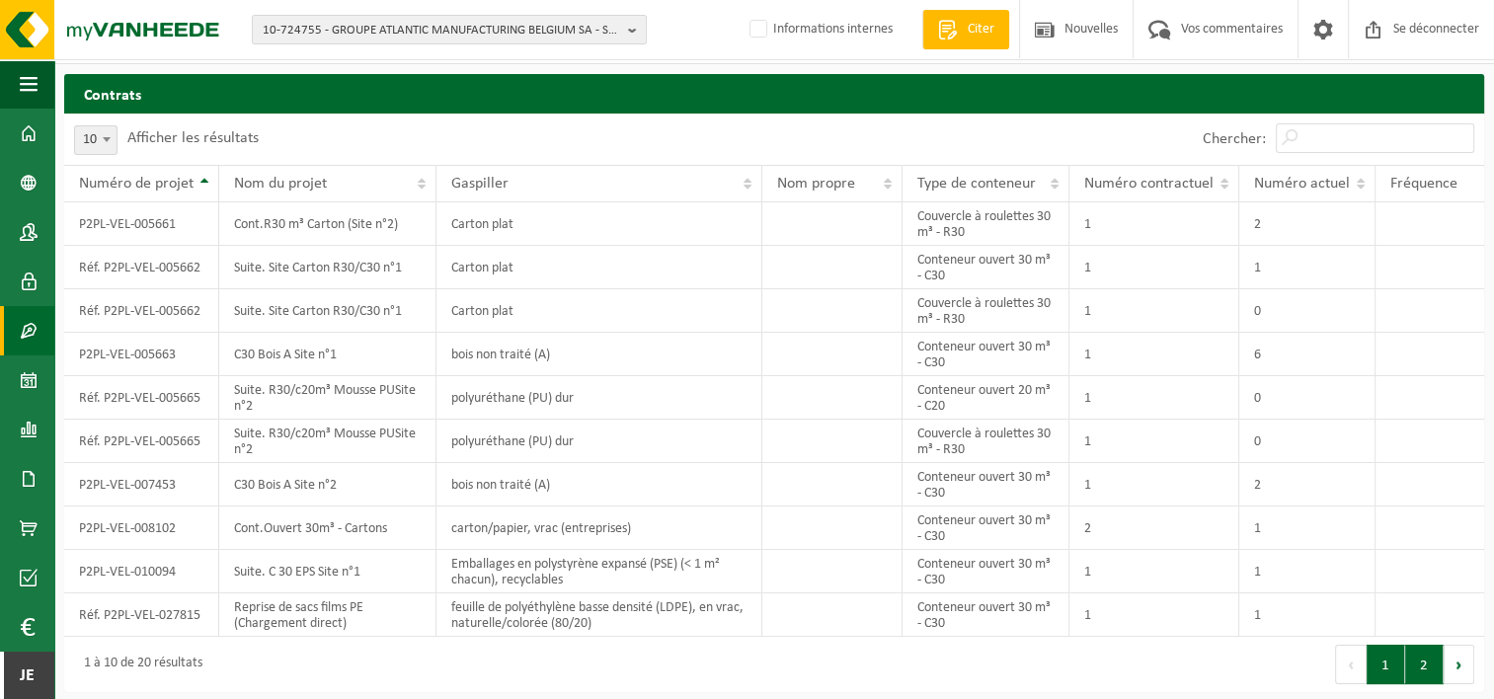
click at [1436, 657] on button "2" at bounding box center [1424, 664] width 39 height 39
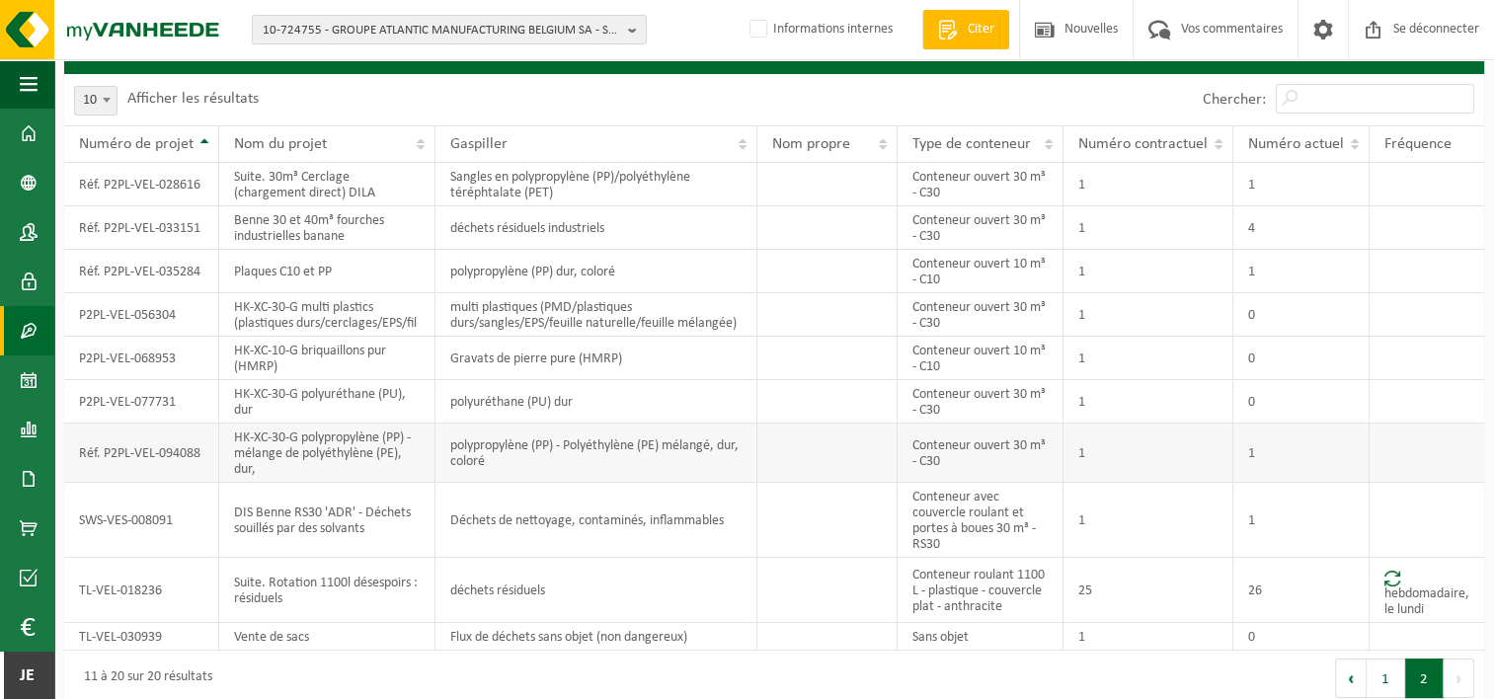
scroll to position [116, 0]
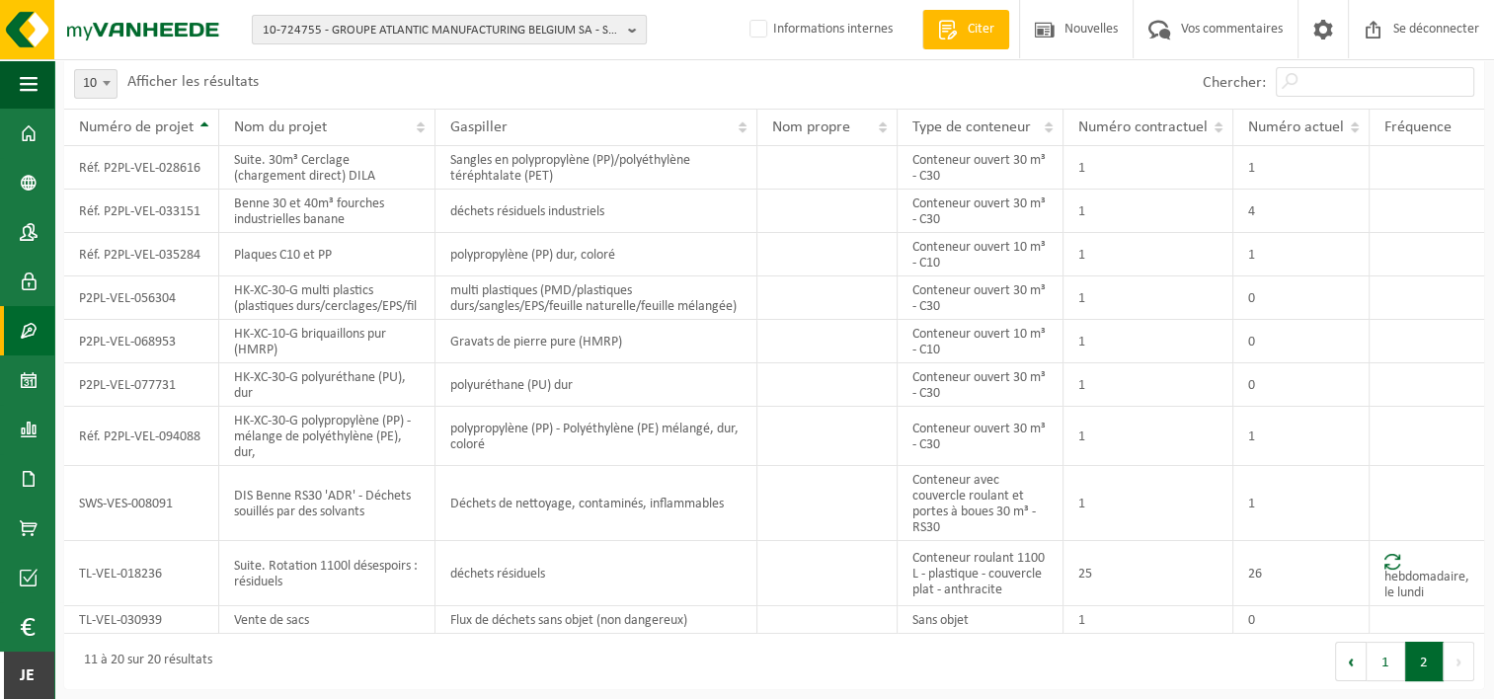
click at [506, 20] on span "10-724755 - GROUPE ATLANTIC MANUFACTURING BELGIUM SA - SENEFFE" at bounding box center [441, 31] width 357 height 30
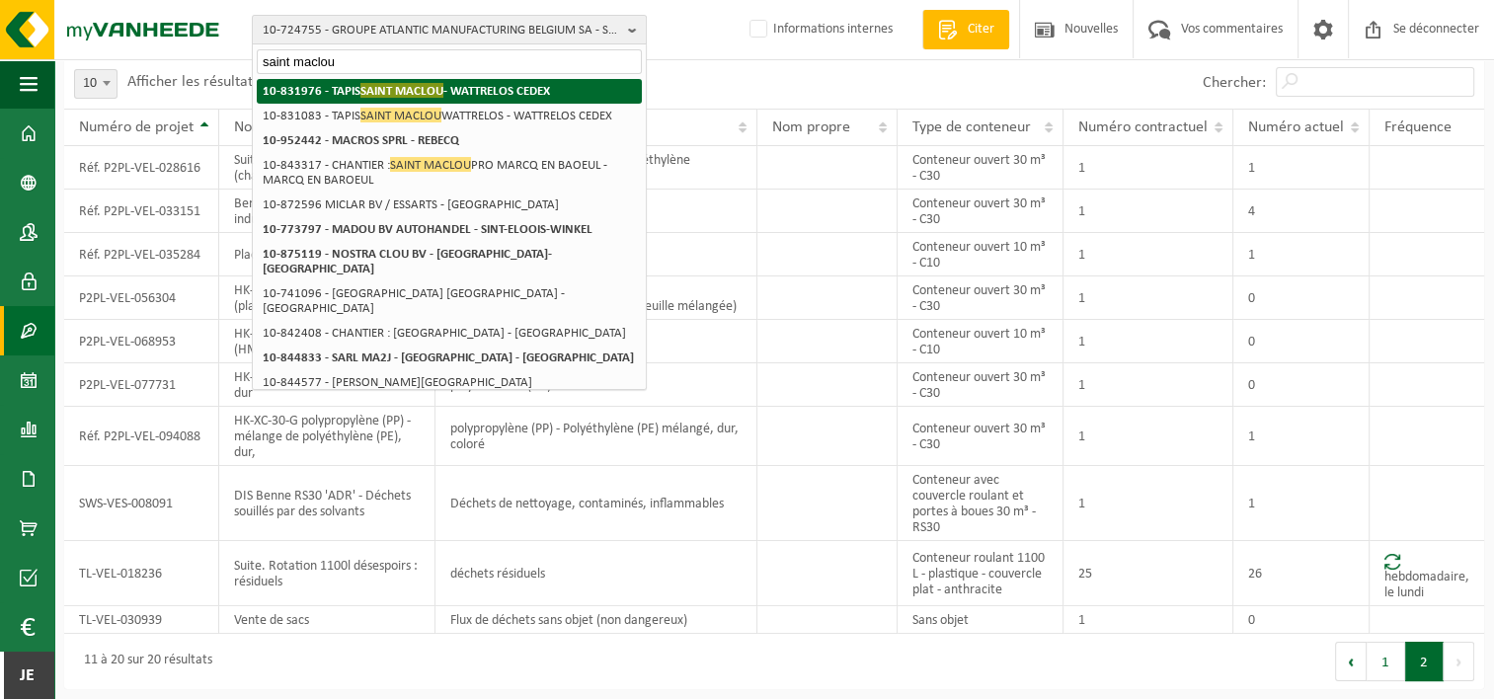
type input "saint maclou"
click at [494, 84] on strong "10-831976 - TAPIS SAINT MACLOU - WATTRELOS CEDEX" at bounding box center [406, 90] width 287 height 15
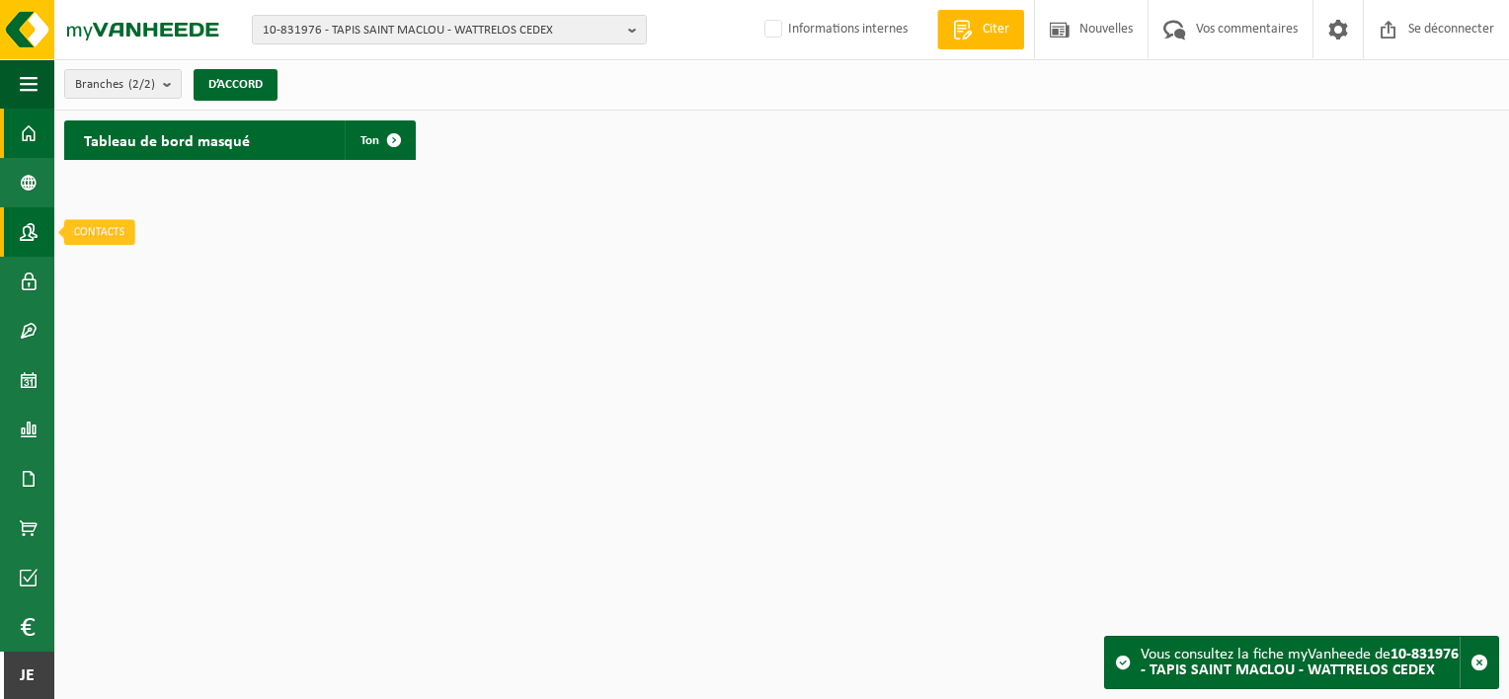
click at [20, 241] on span at bounding box center [29, 231] width 18 height 49
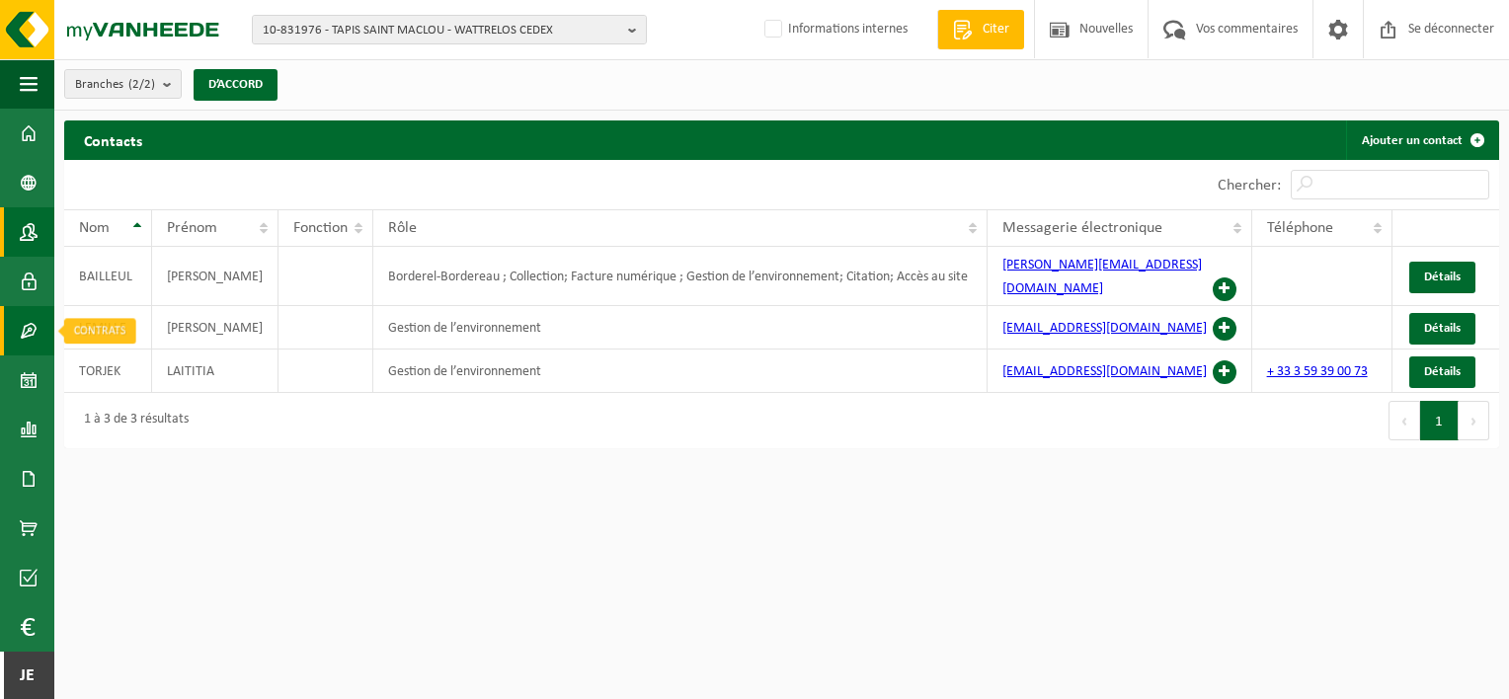
click at [34, 343] on span at bounding box center [29, 330] width 18 height 49
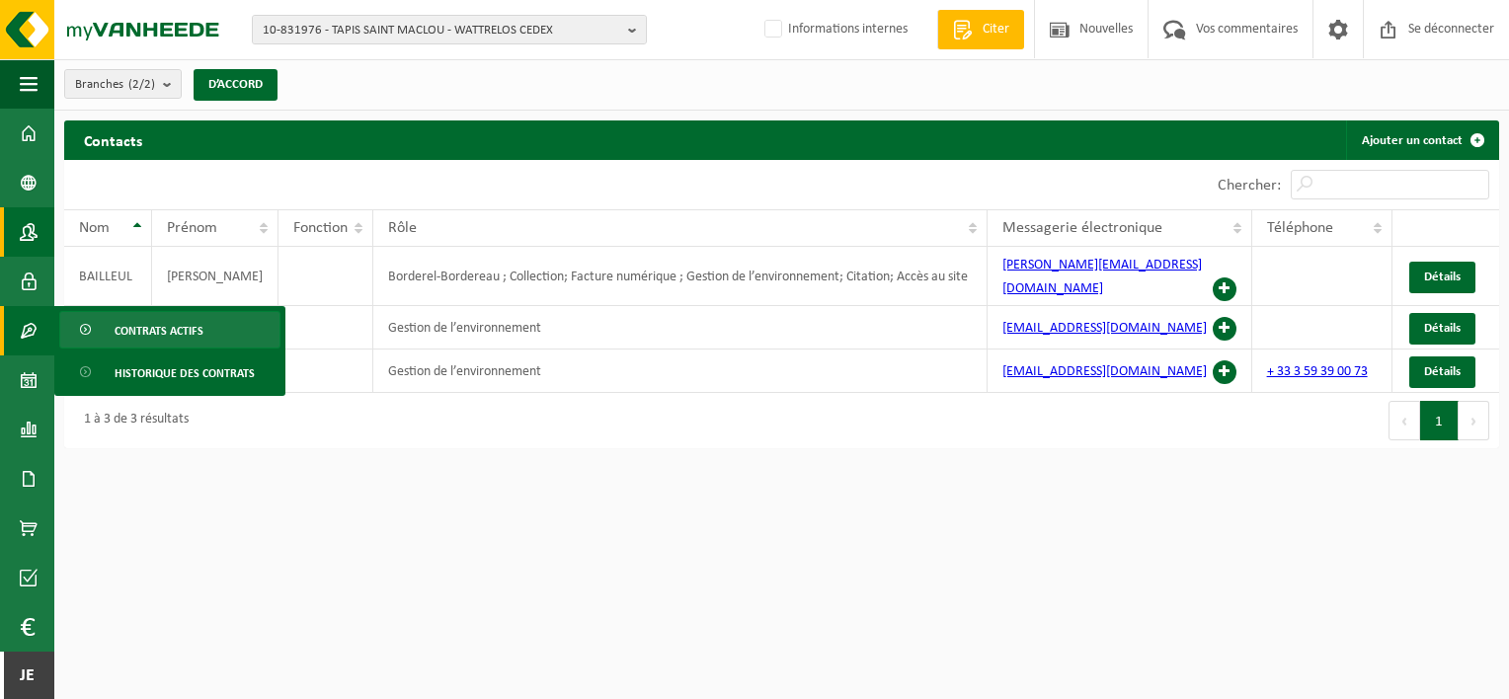
click at [109, 337] on link "Contrats actifs" at bounding box center [169, 330] width 221 height 38
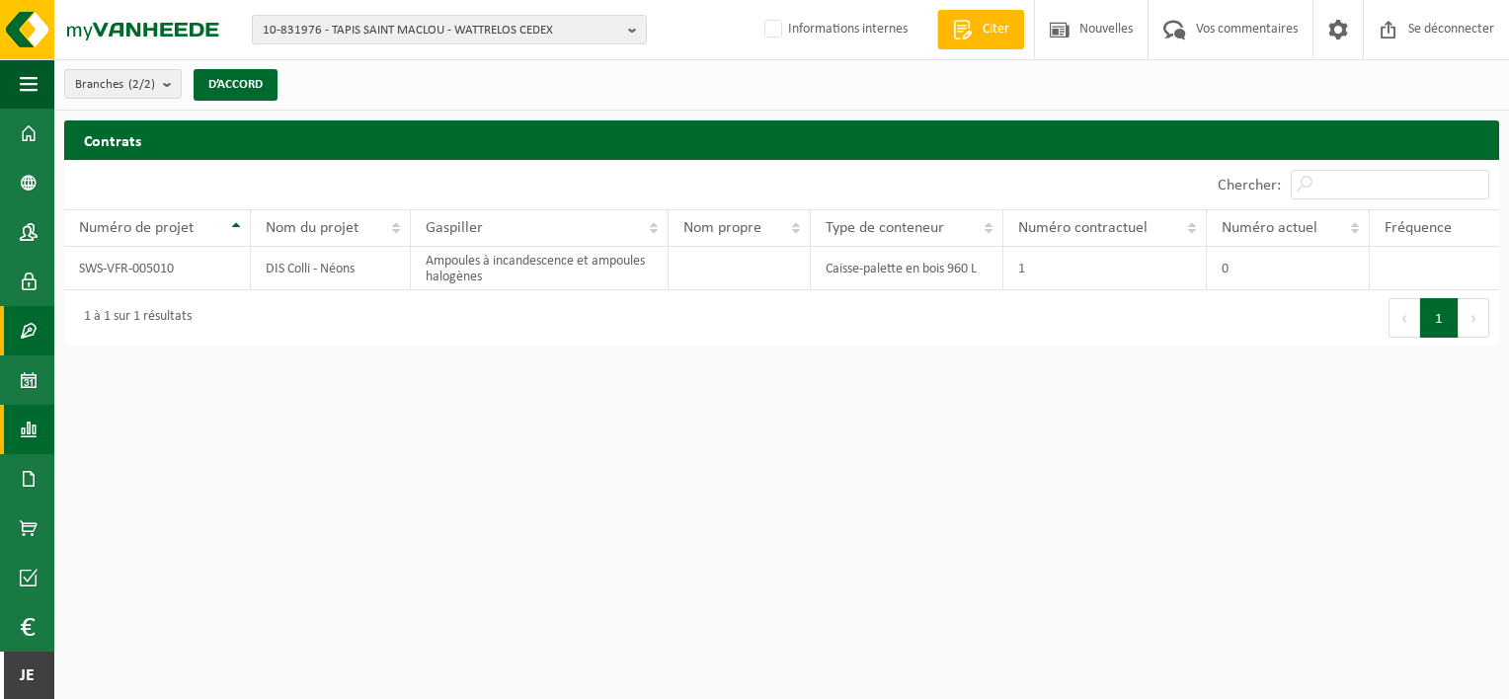
click at [30, 446] on span at bounding box center [29, 429] width 18 height 49
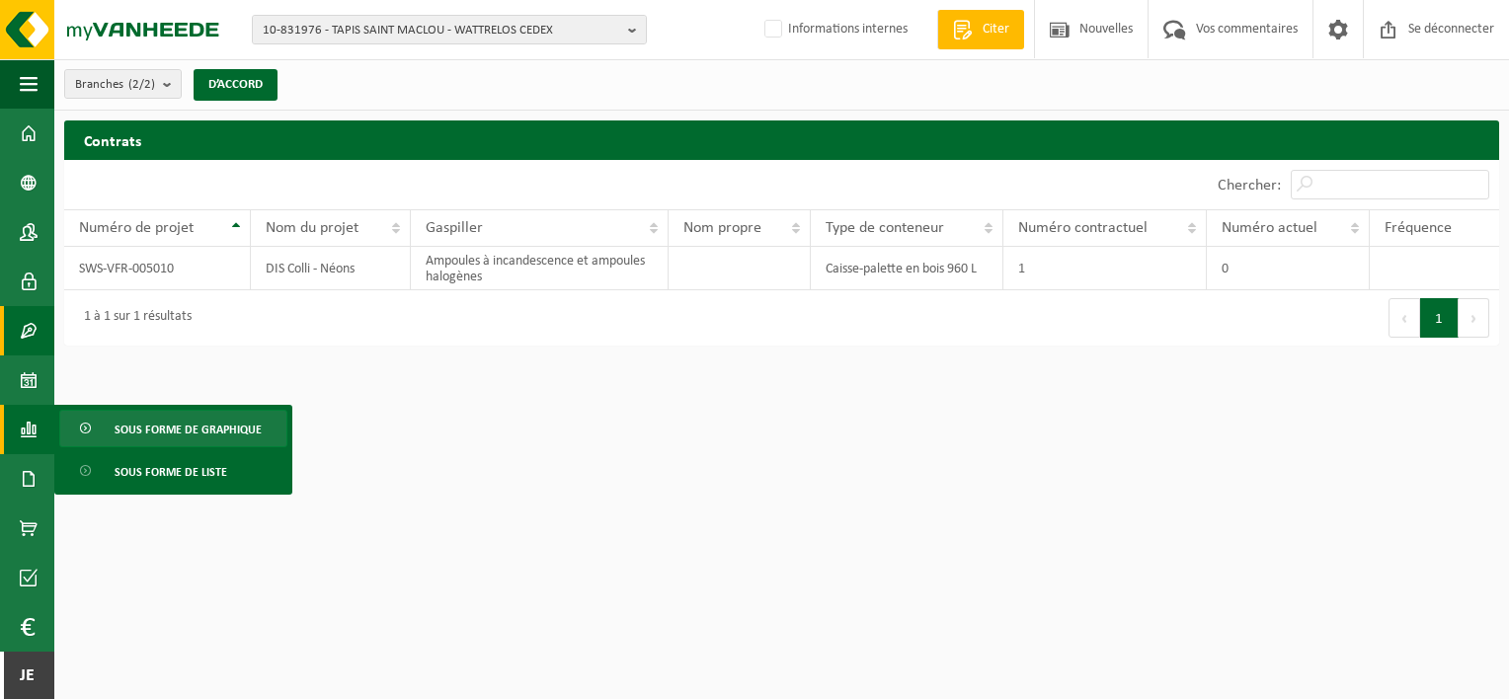
click at [100, 437] on link "Sous forme de graphique" at bounding box center [173, 429] width 228 height 38
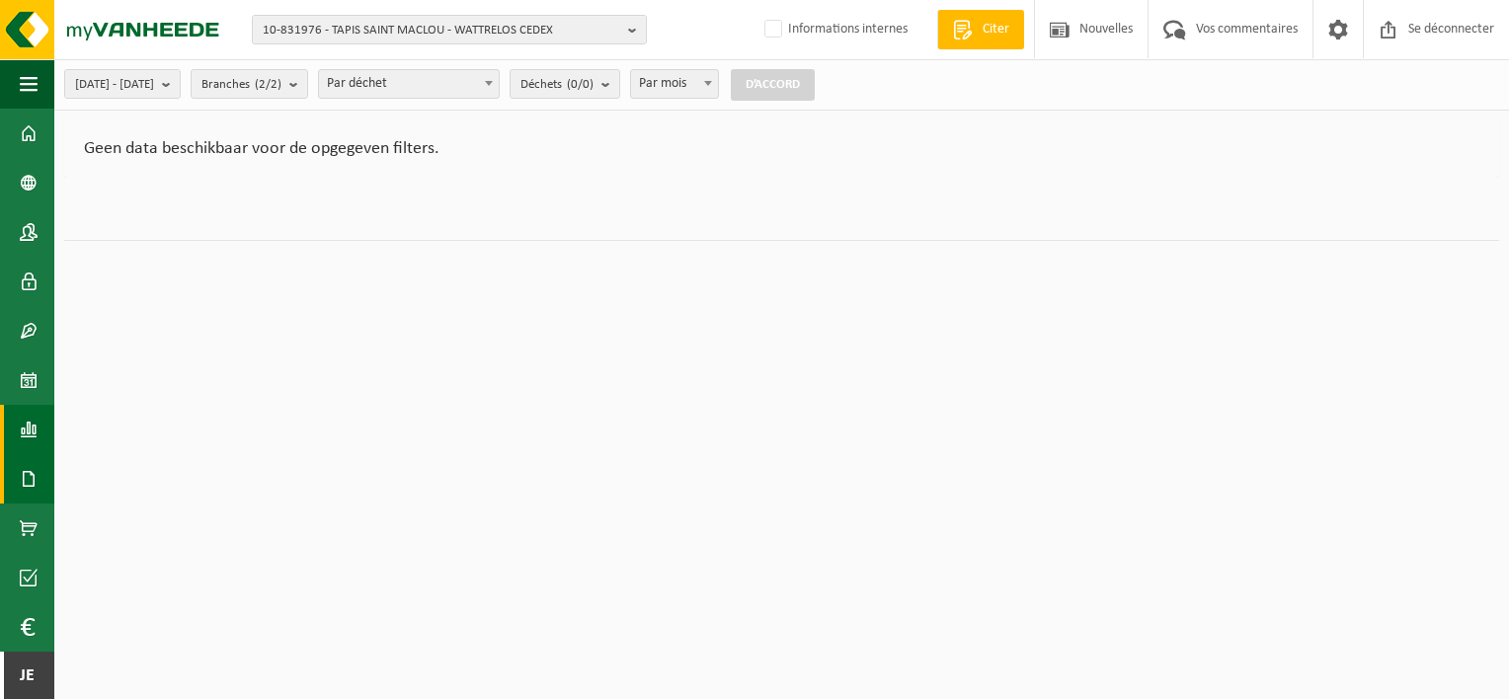
click at [29, 489] on span at bounding box center [29, 478] width 18 height 49
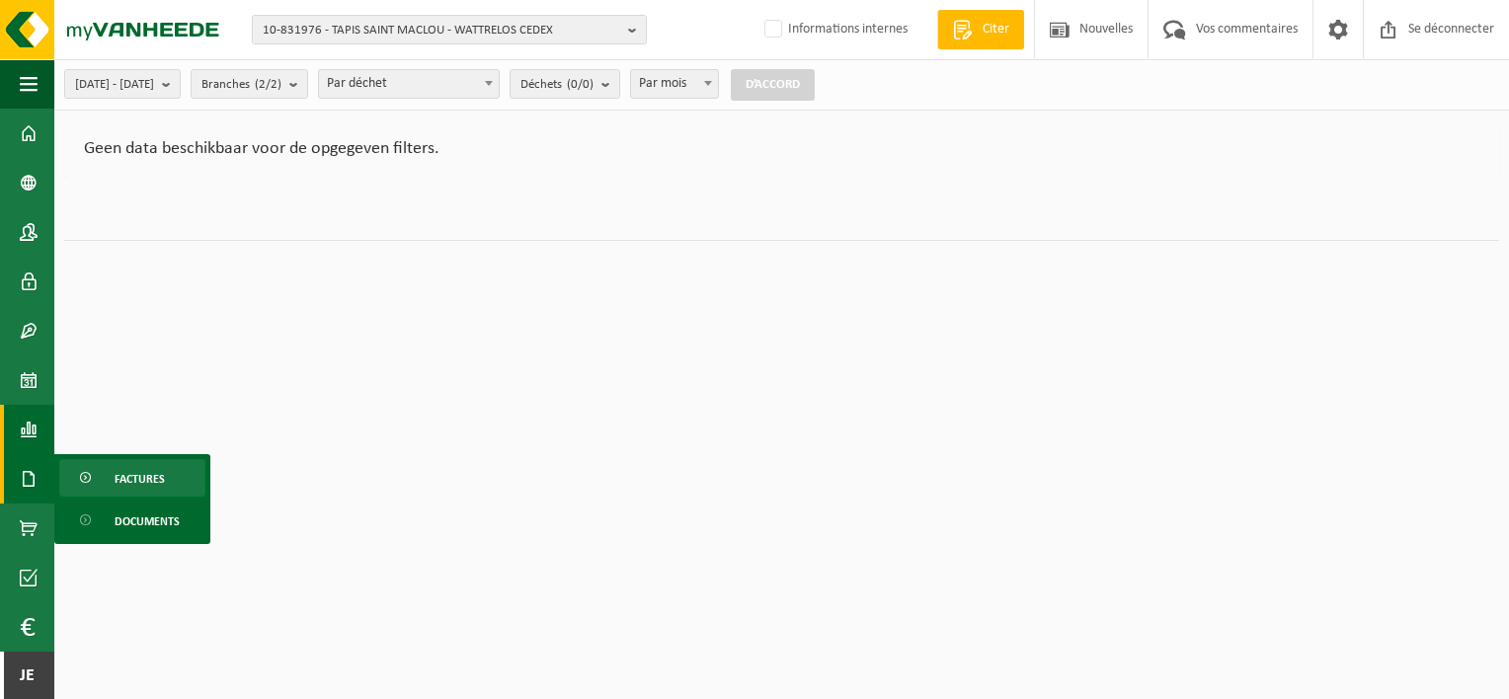
click at [102, 490] on link "Factures" at bounding box center [132, 478] width 146 height 38
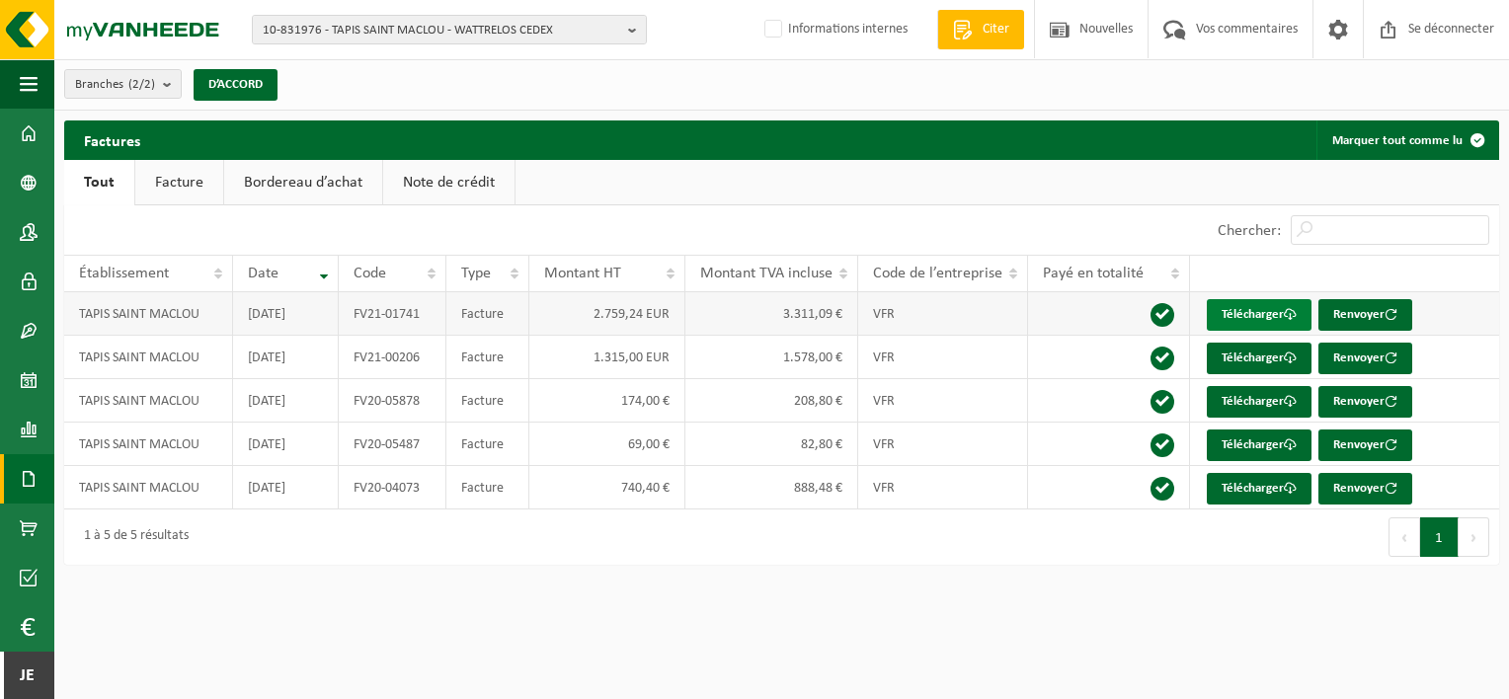
click at [1237, 309] on font "Télécharger" at bounding box center [1252, 314] width 62 height 13
click at [1267, 357] on font "Télécharger" at bounding box center [1252, 357] width 62 height 13
click at [1224, 395] on font "Télécharger" at bounding box center [1252, 401] width 62 height 13
click at [1253, 482] on font "Télécharger" at bounding box center [1252, 488] width 62 height 13
click at [18, 244] on link "Contactpersonen" at bounding box center [27, 231] width 54 height 49
